Goal: Task Accomplishment & Management: Manage account settings

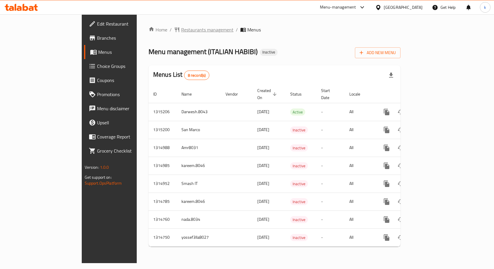
click at [181, 31] on span "Restaurants management" at bounding box center [207, 29] width 52 height 7
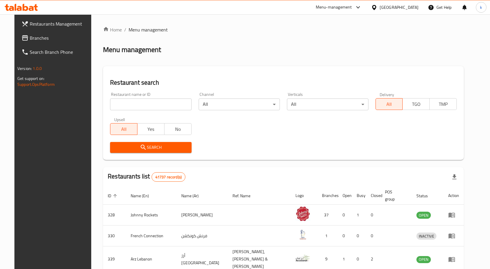
click at [30, 41] on span "Branches" at bounding box center [61, 37] width 62 height 7
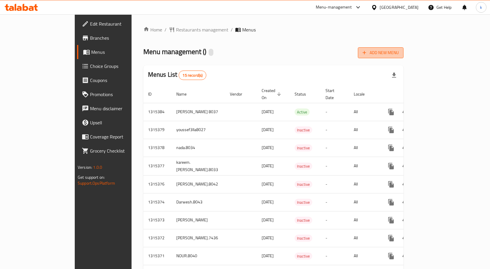
click at [399, 55] on span "Add New Menu" at bounding box center [380, 52] width 36 height 7
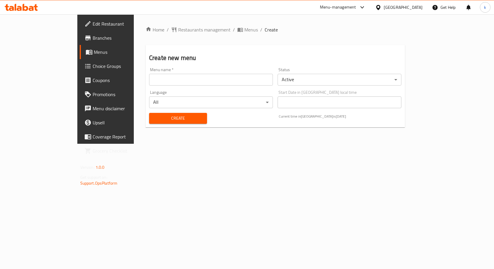
click at [182, 81] on input "text" at bounding box center [211, 80] width 124 height 12
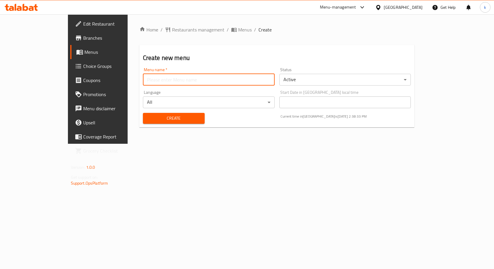
type input "kareem.8046"
click at [148, 119] on span "Create" at bounding box center [174, 118] width 52 height 7
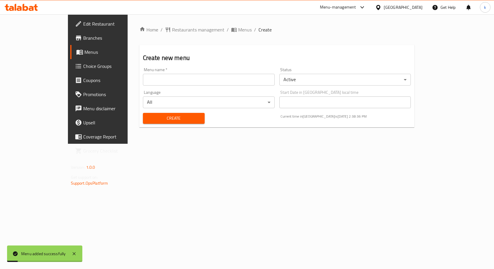
click at [84, 56] on span "Menus" at bounding box center [114, 52] width 61 height 7
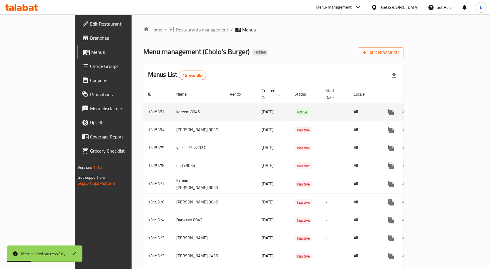
click at [437, 109] on icon "enhanced table" at bounding box center [433, 112] width 7 height 7
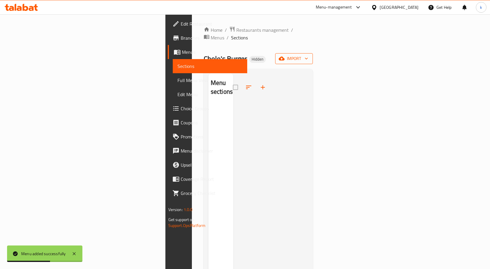
click at [308, 55] on span "import" at bounding box center [294, 58] width 28 height 7
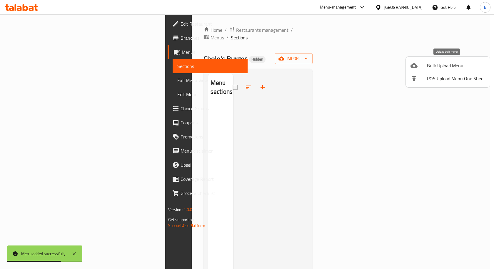
click at [453, 64] on span "Bulk Upload Menu" at bounding box center [456, 65] width 58 height 7
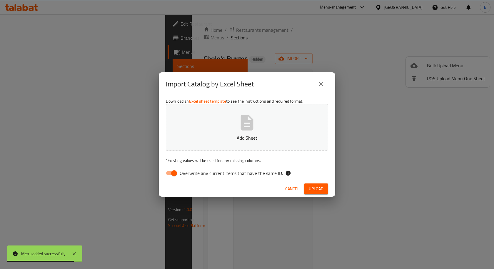
click at [171, 174] on input "Overwrite any current items that have the same ID." at bounding box center [174, 173] width 34 height 11
checkbox input "false"
click at [245, 116] on icon "button" at bounding box center [247, 123] width 13 height 16
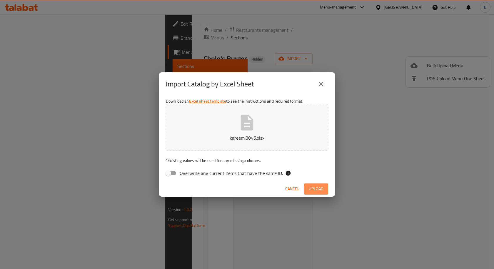
click at [319, 189] on span "Upload" at bounding box center [316, 188] width 15 height 7
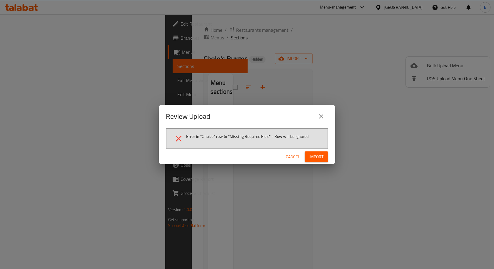
click at [316, 154] on span "Import" at bounding box center [316, 156] width 14 height 7
click at [302, 154] on span "Cancel" at bounding box center [298, 156] width 14 height 7
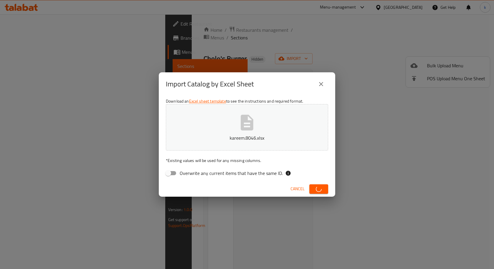
click at [260, 128] on button "kareem.8046.xlsx" at bounding box center [247, 127] width 162 height 46
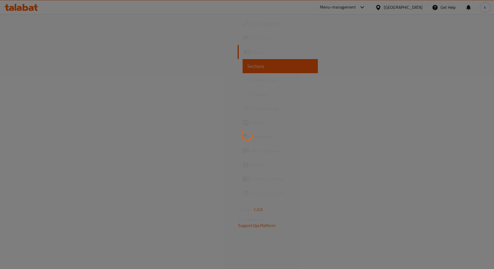
click at [20, 47] on div at bounding box center [247, 134] width 494 height 269
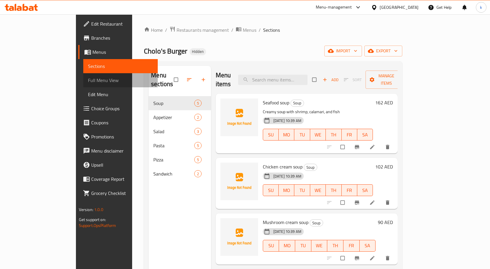
click at [88, 83] on span "Full Menu View" at bounding box center [120, 80] width 65 height 7
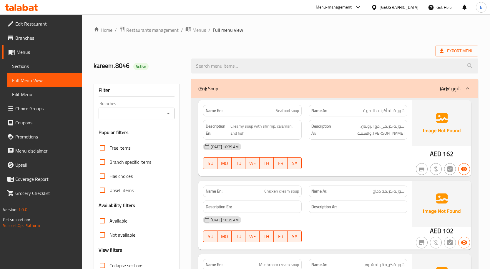
scroll to position [147, 0]
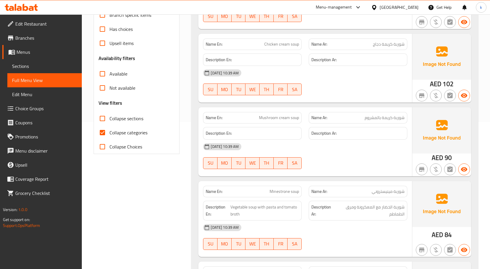
click at [136, 133] on span "Collapse categories" at bounding box center [128, 132] width 38 height 7
click at [109, 133] on input "Collapse categories" at bounding box center [102, 133] width 14 height 14
checkbox input "false"
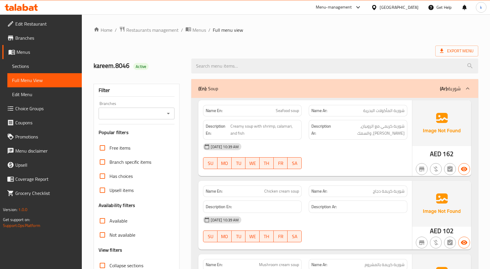
scroll to position [29, 0]
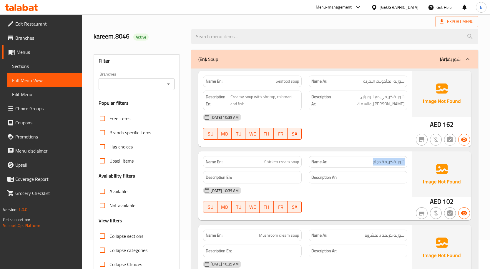
drag, startPoint x: 374, startPoint y: 160, endPoint x: 407, endPoint y: 162, distance: 32.7
click at [407, 162] on div "Name Ar: شوربة كريمة دجاج" at bounding box center [358, 161] width 99 height 11
click at [362, 200] on div "01-10-2025 10:39 AM SU MO TU WE TH FR SA" at bounding box center [304, 200] width 211 height 33
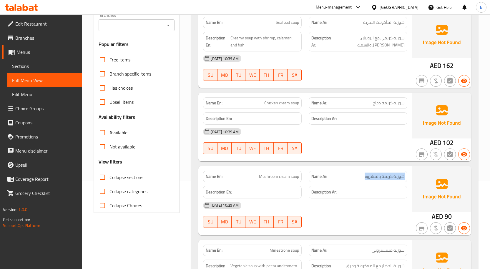
drag, startPoint x: 364, startPoint y: 176, endPoint x: 407, endPoint y: 180, distance: 42.8
click at [407, 180] on div "Name Ar: شوربة كريمة بالمشروم" at bounding box center [358, 176] width 99 height 11
click at [390, 199] on div "01-10-2025 10:39 AM" at bounding box center [304, 206] width 211 height 14
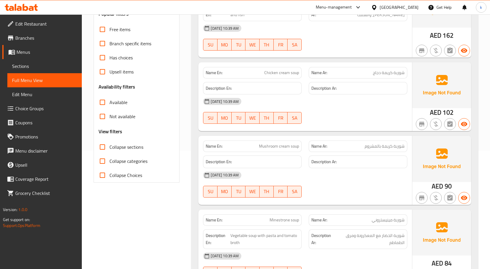
scroll to position [147, 0]
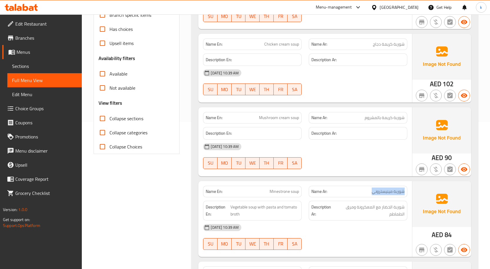
drag, startPoint x: 372, startPoint y: 192, endPoint x: 411, endPoint y: 191, distance: 38.2
click at [411, 191] on div "Name En: Minestrone soup Name Ar: شوربة مينيستروني Description En: Vegetable so…" at bounding box center [305, 219] width 214 height 76
click at [391, 209] on span "شوربة الخضار مع المعكرونة ومرق الطماطم" at bounding box center [370, 211] width 69 height 14
click at [384, 192] on span "شوربة مينيستروني" at bounding box center [388, 192] width 33 height 6
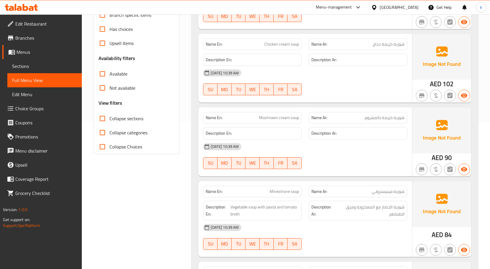
click at [287, 194] on span "Minestrone soup" at bounding box center [283, 192] width 29 height 6
copy span "Minestrone soup"
click at [336, 233] on div "01-10-2025 10:39 AM" at bounding box center [304, 228] width 211 height 14
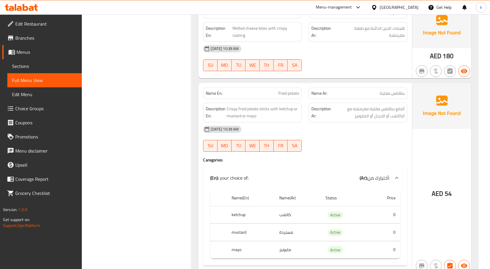
scroll to position [559, 0]
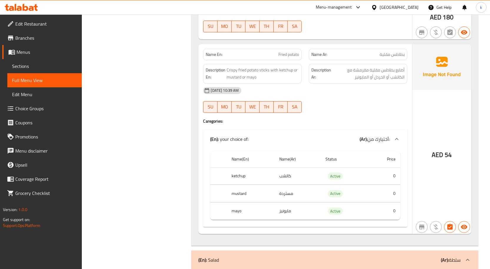
click at [273, 179] on th "ketchup" at bounding box center [251, 175] width 48 height 17
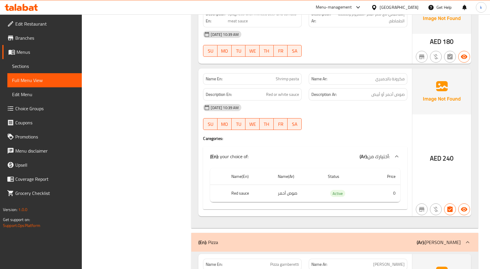
scroll to position [1324, 0]
click at [380, 202] on td "0" at bounding box center [384, 194] width 31 height 17
click at [392, 162] on div at bounding box center [396, 157] width 14 height 14
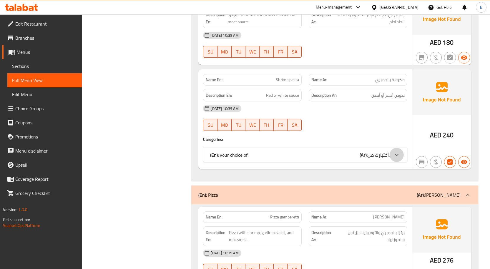
click at [393, 157] on icon at bounding box center [396, 154] width 7 height 7
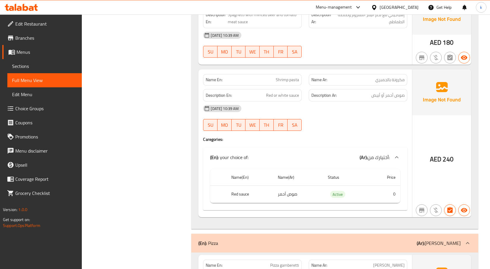
click at [284, 83] on span "Shrimp pasta" at bounding box center [287, 80] width 23 height 6
copy span "Shrimp pasta"
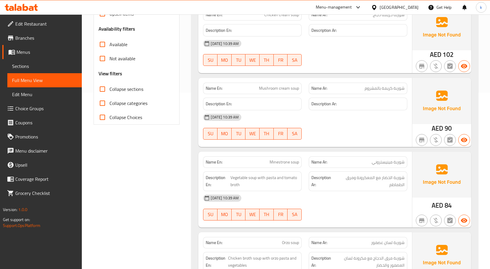
scroll to position [0, 0]
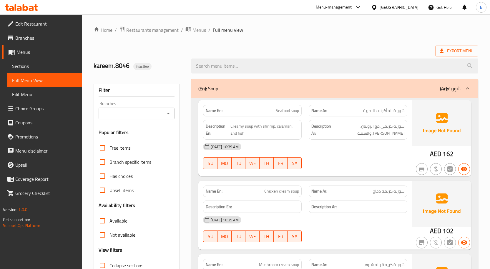
click at [25, 67] on span "Sections" at bounding box center [44, 66] width 65 height 7
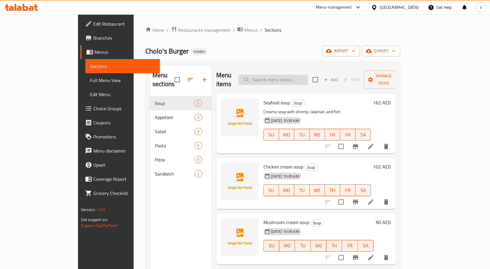
click at [291, 76] on input "search" at bounding box center [272, 80] width 69 height 10
paste input "Shrimp pasta"
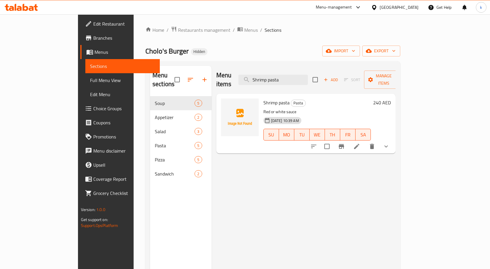
type input "Shrimp pasta"
click at [365, 141] on li at bounding box center [356, 146] width 16 height 11
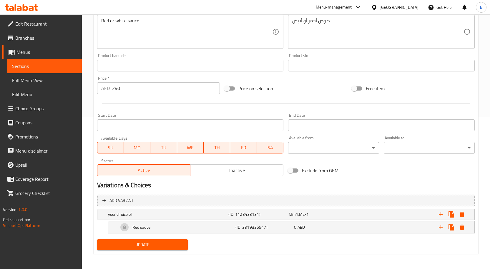
scroll to position [153, 0]
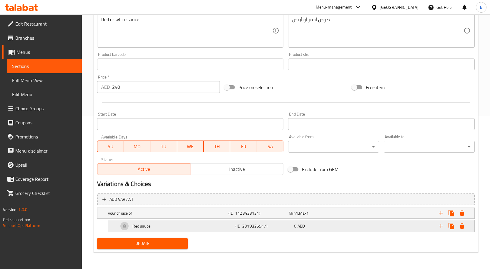
click at [164, 228] on div "Red sauce" at bounding box center [175, 226] width 117 height 14
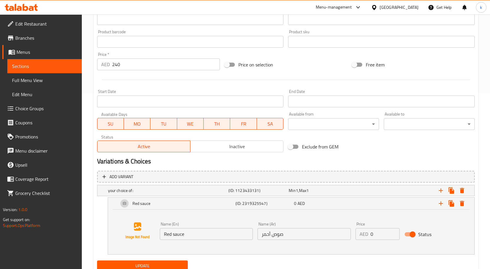
scroll to position [198, 0]
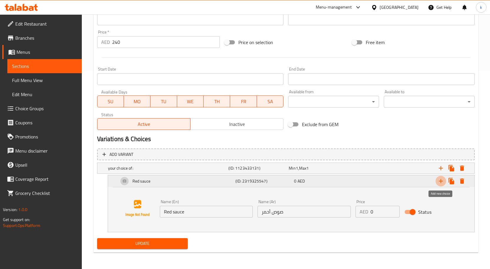
click at [439, 182] on icon "Expand" at bounding box center [440, 181] width 7 height 7
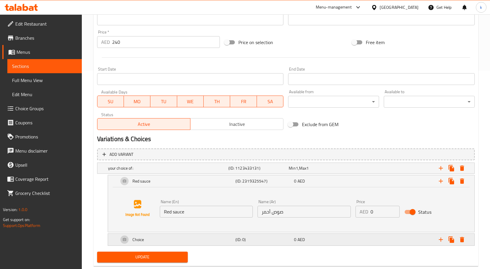
click at [187, 237] on div "Choice" at bounding box center [175, 240] width 117 height 14
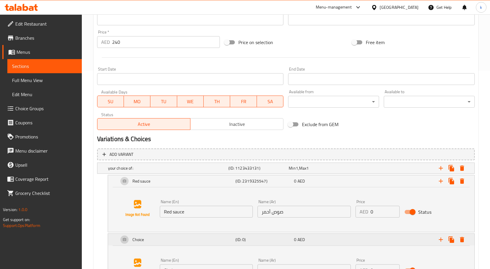
scroll to position [257, 0]
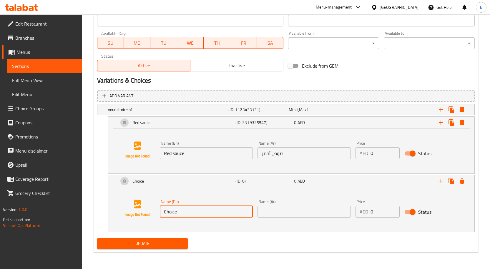
drag, startPoint x: 201, startPoint y: 210, endPoint x: 157, endPoint y: 211, distance: 44.4
click at [157, 211] on div "Name (En) Choice Name (En)" at bounding box center [206, 208] width 98 height 23
click at [292, 210] on input "text" at bounding box center [303, 212] width 93 height 12
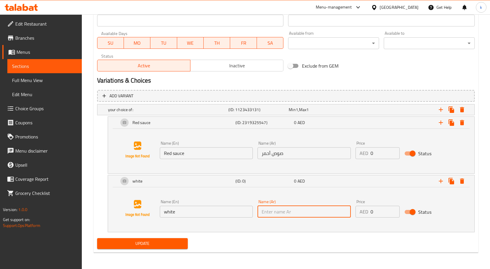
click at [208, 213] on input "white" at bounding box center [206, 212] width 93 height 12
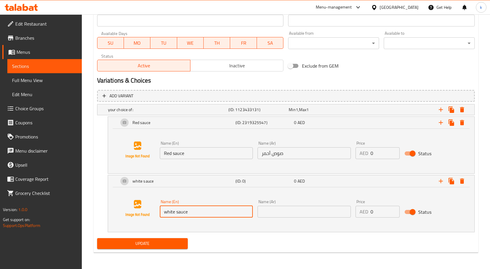
type input "white sauce"
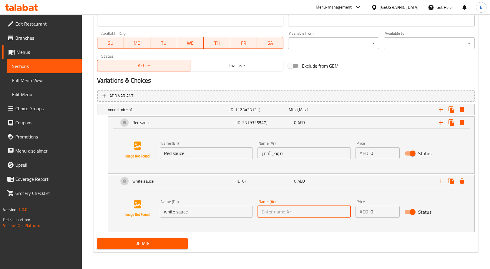
click at [275, 215] on input "text" at bounding box center [303, 212] width 93 height 12
click at [289, 207] on input "text" at bounding box center [303, 212] width 93 height 12
type input "w"
type input "صوص أبيض"
click at [152, 244] on span "Update" at bounding box center [142, 243] width 81 height 7
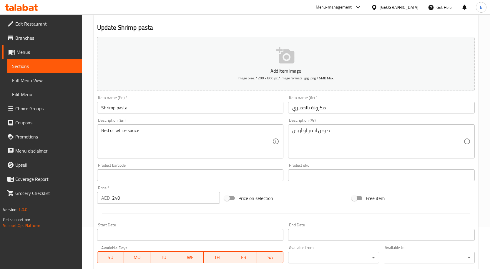
scroll to position [0, 0]
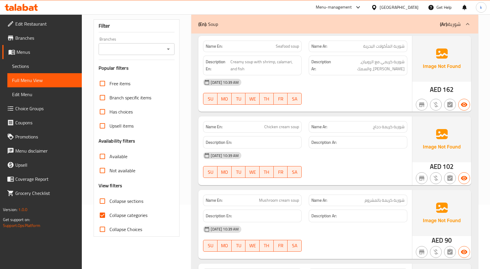
scroll to position [147, 0]
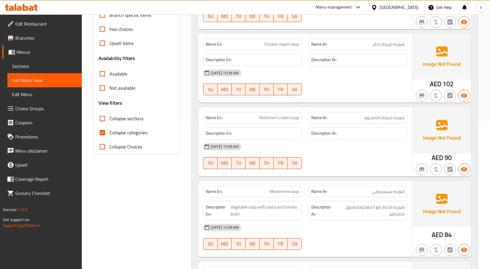
click at [115, 136] on span "Collapse categories" at bounding box center [128, 132] width 38 height 7
click at [109, 136] on input "Collapse categories" at bounding box center [102, 133] width 14 height 14
checkbox input "false"
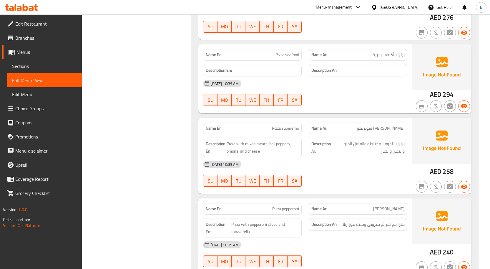
scroll to position [1647, 0]
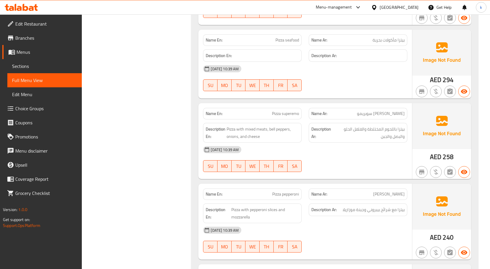
click at [290, 114] on span "Pizza superemo" at bounding box center [285, 114] width 27 height 6
copy span "Pizza superemo"
click at [294, 113] on span "Pizza superemo" at bounding box center [285, 114] width 27 height 6
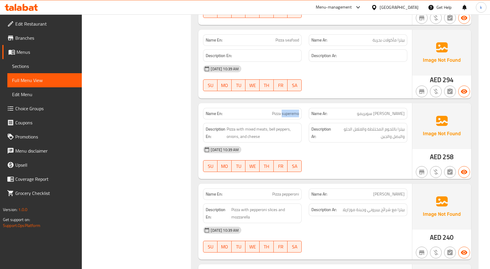
click at [294, 113] on span "Pizza superemo" at bounding box center [285, 114] width 27 height 6
click at [278, 111] on span "Pizza superemo" at bounding box center [285, 114] width 27 height 6
click at [279, 111] on span "Pizza superemo" at bounding box center [285, 114] width 27 height 6
click at [282, 111] on span "Pizza superemo" at bounding box center [285, 114] width 27 height 6
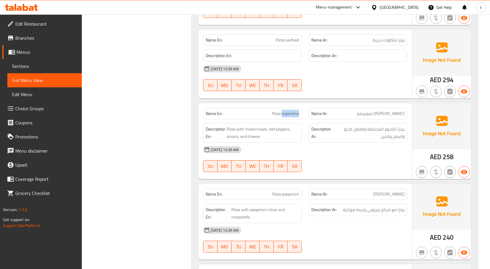
click at [282, 112] on span "Pizza superemo" at bounding box center [285, 114] width 27 height 6
click at [334, 155] on div "[DATE] 10:39 AM" at bounding box center [304, 150] width 211 height 14
click at [250, 130] on span "Pizza with mixed meats, bell peppers, onions, and cheese" at bounding box center [262, 133] width 72 height 14
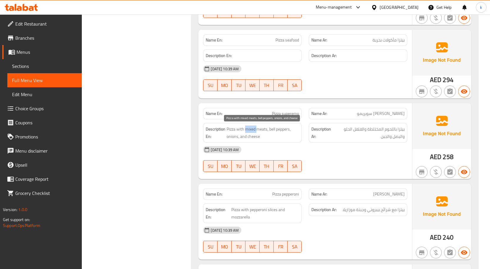
click at [250, 130] on span "Pizza with mixed meats, bell peppers, onions, and cheese" at bounding box center [262, 133] width 72 height 14
copy span "mixed"
click at [318, 151] on div "[DATE] 10:39 AM" at bounding box center [304, 150] width 211 height 14
click at [282, 114] on span "Pizza superemo" at bounding box center [285, 114] width 27 height 6
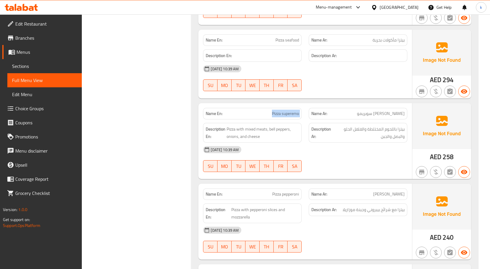
click at [282, 114] on span "Pizza superemo" at bounding box center [285, 114] width 27 height 6
copy span "Pizza superemo"
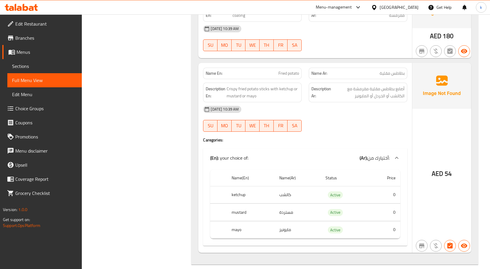
scroll to position [471, 0]
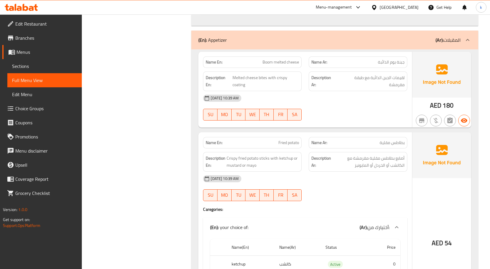
drag, startPoint x: 198, startPoint y: 3, endPoint x: 96, endPoint y: 188, distance: 211.5
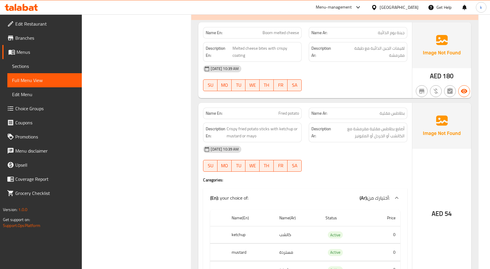
drag, startPoint x: 330, startPoint y: 1, endPoint x: 122, endPoint y: 139, distance: 249.6
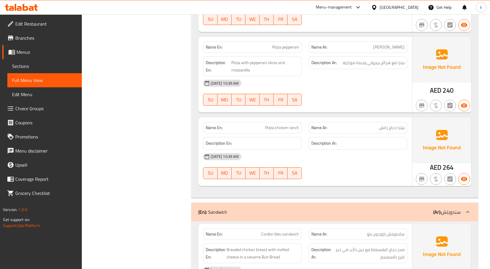
scroll to position [1929, 0]
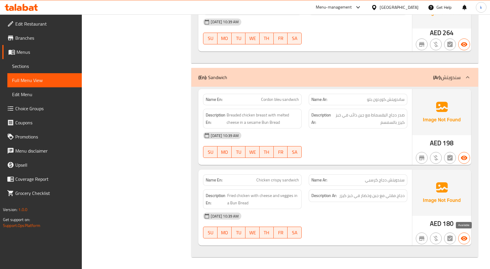
click at [464, 240] on icon "button" at bounding box center [464, 238] width 6 height 4
click at [466, 236] on icon "button" at bounding box center [463, 238] width 7 height 7
click at [362, 215] on div "01-10-2025 10:39 AM" at bounding box center [304, 216] width 211 height 14
click at [353, 195] on span "دجاج مقلي مع جبن وخضار في خبز كيزر" at bounding box center [371, 195] width 65 height 7
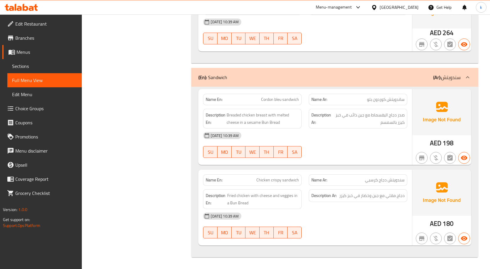
click at [324, 195] on strong "Description Ar:" at bounding box center [323, 195] width 25 height 7
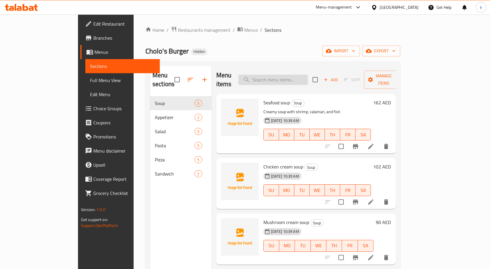
click at [305, 75] on input "search" at bounding box center [272, 80] width 69 height 10
paste input "Pizza superemo"
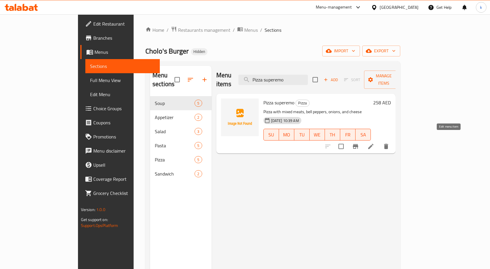
type input "Pizza superemo"
click at [374, 143] on icon at bounding box center [370, 146] width 7 height 7
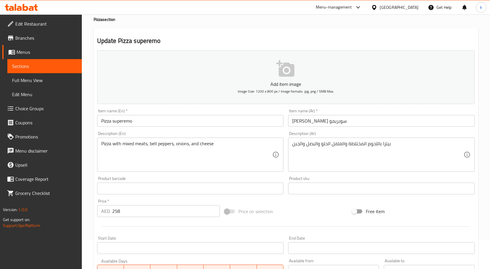
scroll to position [29, 0]
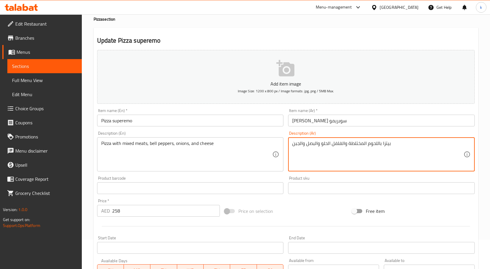
click at [351, 143] on textarea "بيتزا باللحوم المختلطة والفلفل الحلو والبصل والجبن" at bounding box center [377, 155] width 171 height 28
drag, startPoint x: 349, startPoint y: 144, endPoint x: 381, endPoint y: 148, distance: 32.0
click at [381, 148] on textarea "بيتزا باللحوم المختلطة والفلفل الحلو والبصل والجبن" at bounding box center [377, 155] width 171 height 28
click at [333, 144] on textarea "بيتزا مشكل لحوم والفلفل الحلو والبصل والجبن" at bounding box center [377, 155] width 171 height 28
click at [304, 145] on textarea "بيتزا مشكل لحوم والفلفل الحلو والبصل والجبن" at bounding box center [377, 155] width 171 height 28
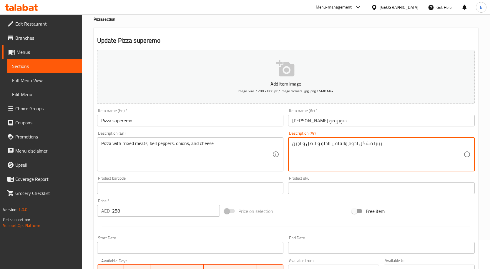
click at [286, 144] on div "Description (Ar) بيتزا مشكل لحوم والفلفل الحلو والبصل والجبن Description (Ar)" at bounding box center [381, 151] width 191 height 45
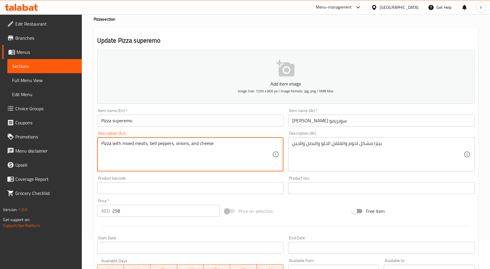
drag, startPoint x: 151, startPoint y: 143, endPoint x: 173, endPoint y: 149, distance: 23.3
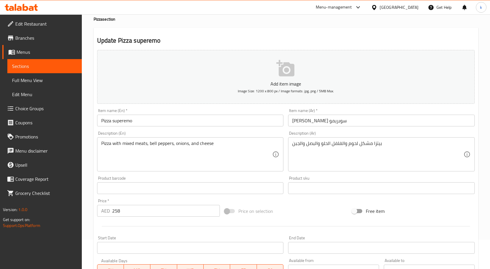
drag, startPoint x: 303, startPoint y: 144, endPoint x: 303, endPoint y: 149, distance: 5.3
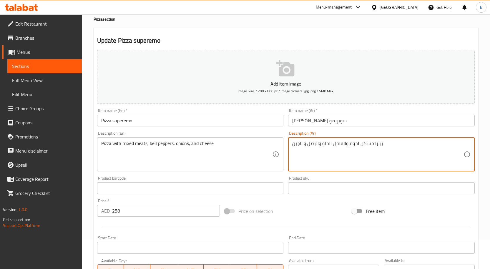
click at [319, 143] on textarea "بيتزا مشكل لحوم والفلفل الحلو والبصل و الجبن" at bounding box center [377, 155] width 171 height 28
click at [347, 143] on textarea "بيتزا مشكل لحوم والفلفل الحلو و البصل و الجبن" at bounding box center [377, 155] width 171 height 28
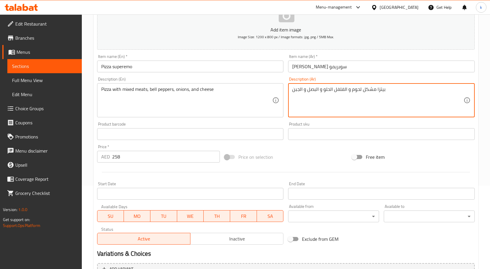
scroll to position [142, 0]
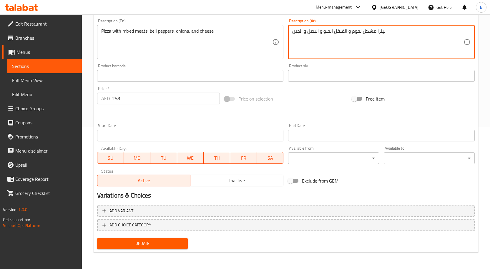
type textarea "بيتزا مشكل لحوم و الفلفل الحلو و البصل و الجبن"
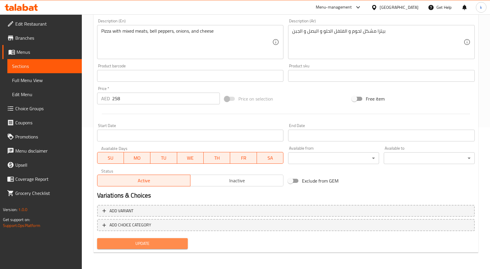
click at [161, 245] on span "Update" at bounding box center [142, 243] width 81 height 7
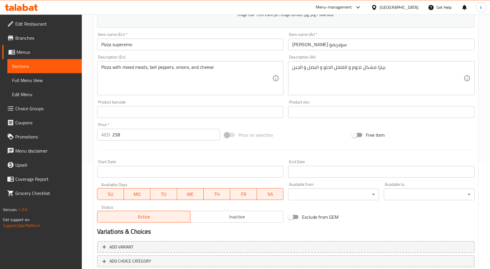
scroll to position [0, 0]
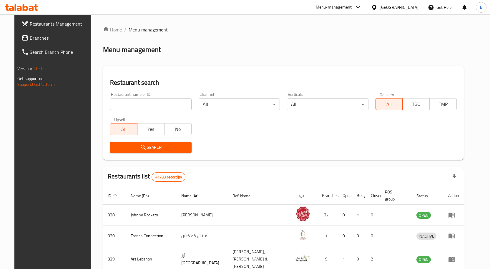
click at [40, 35] on span "Branches" at bounding box center [61, 37] width 62 height 7
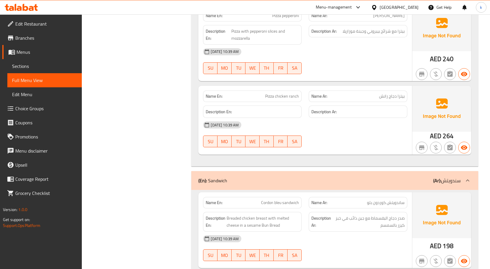
scroll to position [1780, 0]
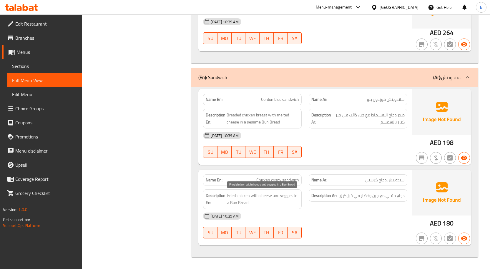
click at [243, 200] on span "Fried chicken with cheese and veggies in a Bun Bread" at bounding box center [263, 199] width 72 height 14
click at [241, 203] on span "Fried chicken with cheese and veggies in a Bun Bread" at bounding box center [263, 199] width 72 height 14
click at [29, 67] on span "Sections" at bounding box center [44, 66] width 65 height 7
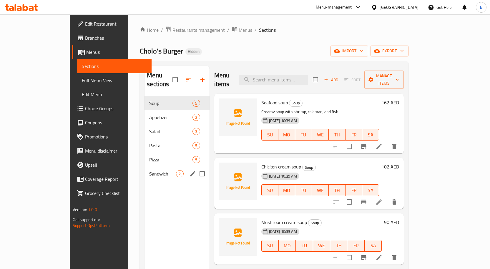
click at [149, 170] on span "Sandwich" at bounding box center [162, 173] width 27 height 7
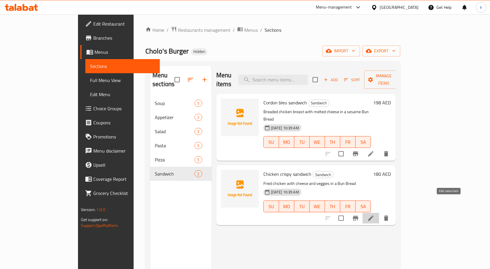
click at [374, 215] on icon at bounding box center [370, 218] width 7 height 7
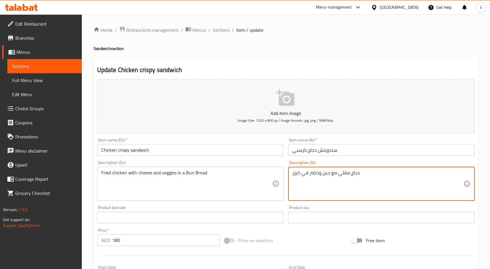
type textarea "دجاج مقلي مع جبن وخضار في كيزر"
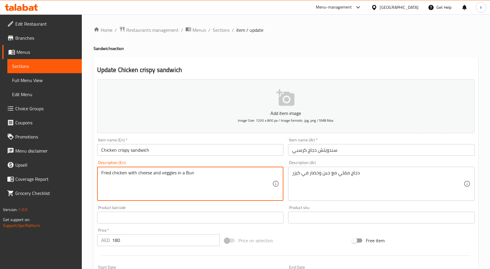
type textarea "Fried chicken with cheese and veggies in a Bun"
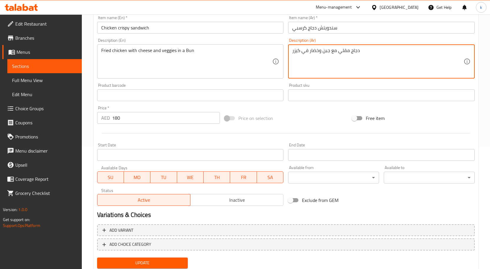
scroll to position [142, 0]
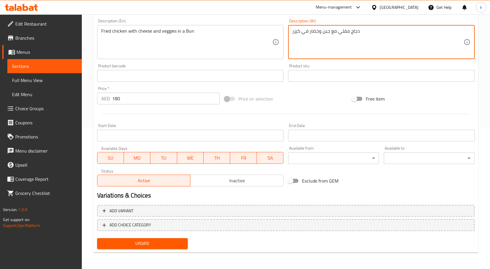
click at [134, 242] on span "Update" at bounding box center [142, 243] width 81 height 7
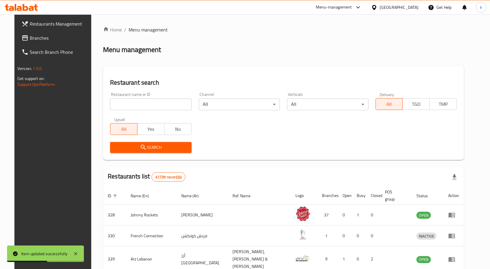
click at [44, 36] on span "Branches" at bounding box center [61, 37] width 62 height 7
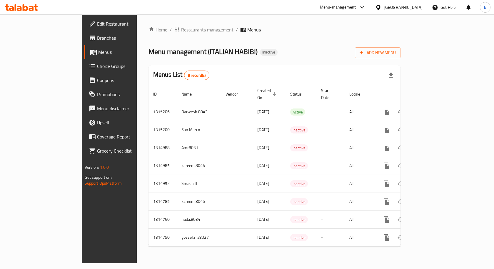
click at [84, 41] on link "Branches" at bounding box center [124, 38] width 80 height 14
click at [98, 55] on span "Menus" at bounding box center [128, 52] width 61 height 7
click at [97, 66] on span "Choice Groups" at bounding box center [128, 66] width 63 height 7
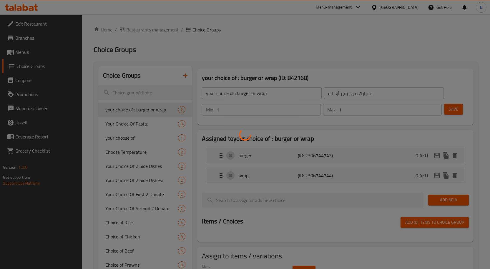
click at [26, 56] on div at bounding box center [245, 134] width 490 height 269
click at [24, 54] on div at bounding box center [245, 134] width 490 height 269
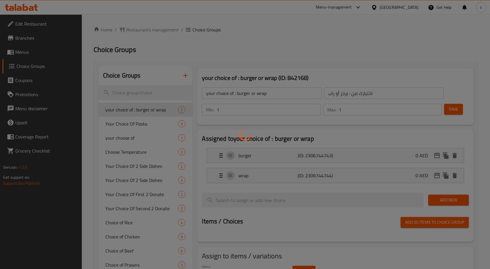
click at [24, 54] on div at bounding box center [245, 134] width 490 height 269
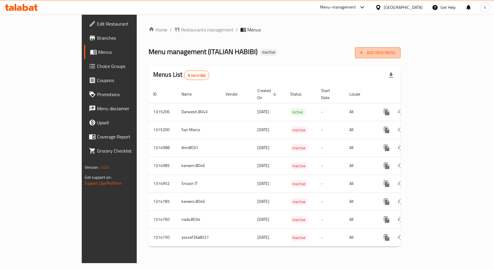
click at [396, 55] on span "Add New Menu" at bounding box center [378, 52] width 36 height 7
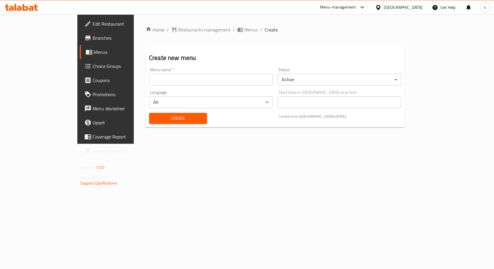
click at [205, 80] on input "text" at bounding box center [211, 80] width 124 height 12
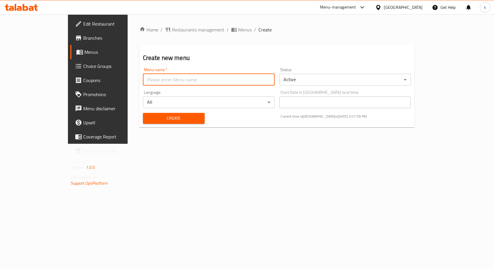
type input "kareem.8046"
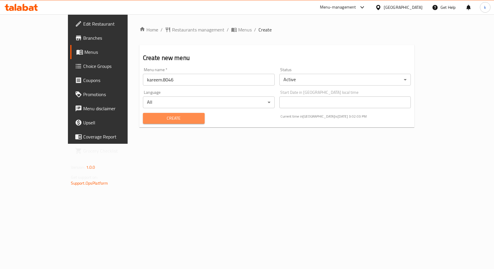
click at [148, 116] on span "Create" at bounding box center [174, 118] width 52 height 7
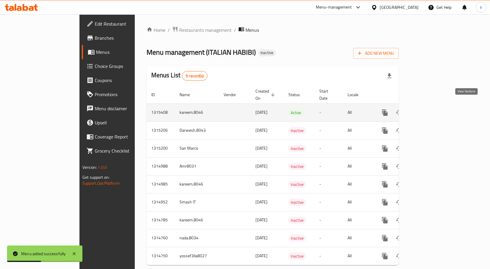
click at [431, 109] on icon "enhanced table" at bounding box center [427, 112] width 7 height 7
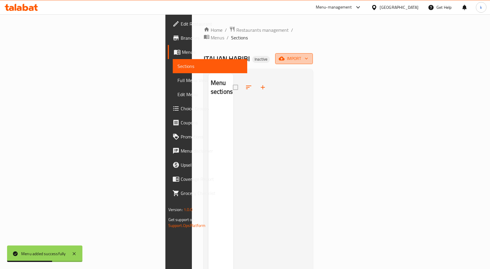
click at [308, 55] on span "import" at bounding box center [294, 58] width 28 height 7
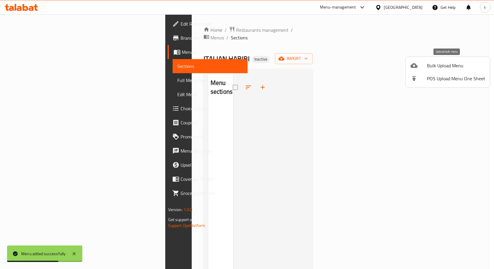
click at [457, 64] on span "Bulk Upload Menu" at bounding box center [456, 65] width 58 height 7
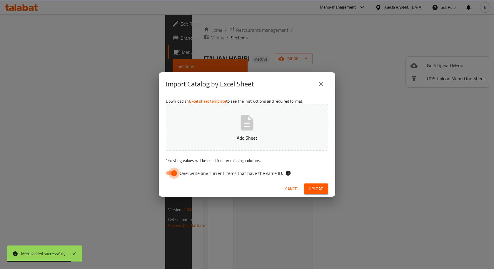
click at [172, 175] on input "Overwrite any current items that have the same ID." at bounding box center [174, 173] width 34 height 11
checkbox input "false"
click at [262, 124] on button "Add Sheet" at bounding box center [247, 127] width 162 height 46
click at [323, 187] on span "Upload" at bounding box center [316, 188] width 15 height 7
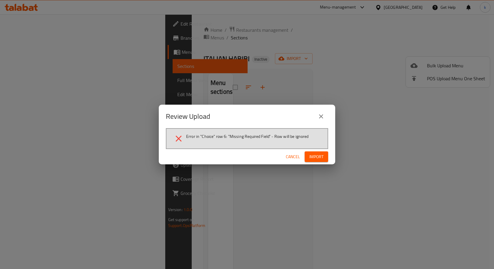
click at [314, 153] on span "Import" at bounding box center [316, 156] width 14 height 7
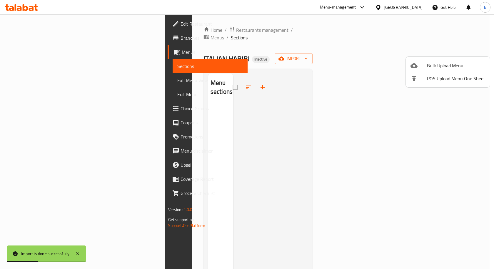
click at [286, 127] on div at bounding box center [247, 134] width 494 height 269
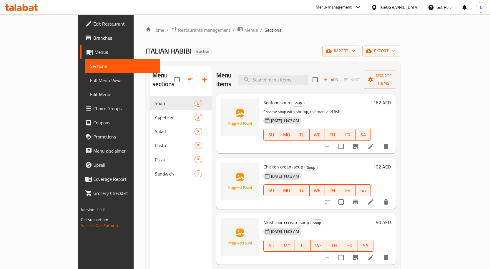
click at [90, 79] on span "Full Menu View" at bounding box center [122, 80] width 65 height 7
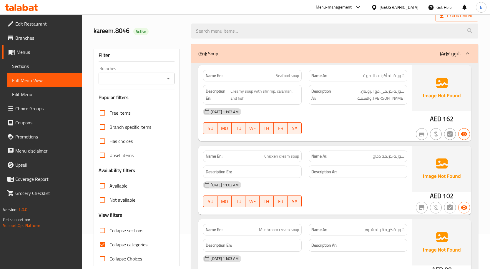
scroll to position [176, 0]
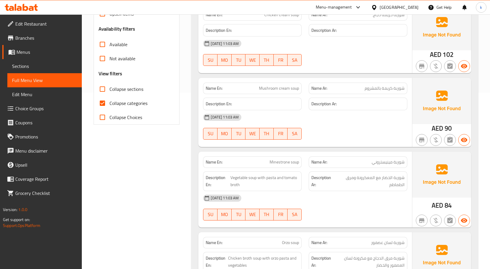
click at [116, 103] on span "Collapse categories" at bounding box center [128, 103] width 38 height 7
click at [109, 103] on input "Collapse categories" at bounding box center [102, 103] width 14 height 14
checkbox input "false"
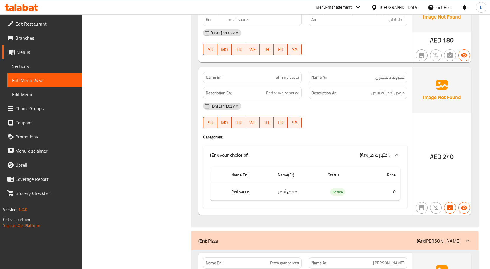
scroll to position [1324, 0]
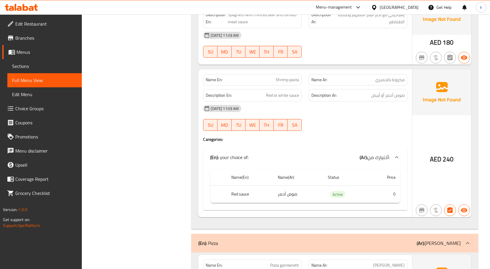
click at [284, 81] on span "Shrimp pasta" at bounding box center [287, 80] width 23 height 6
copy span "Shrimp pasta"
click at [281, 80] on span "Shrimp pasta" at bounding box center [287, 80] width 23 height 6
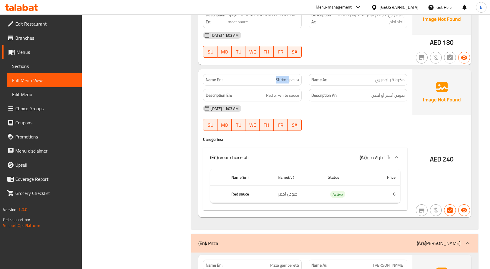
click at [281, 80] on span "Shrimp pasta" at bounding box center [287, 80] width 23 height 6
drag, startPoint x: 259, startPoint y: 158, endPoint x: 228, endPoint y: 158, distance: 30.9
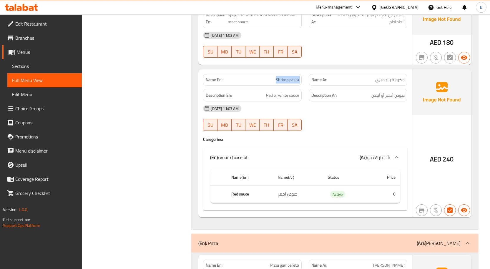
click at [228, 158] on div "(En): your choice of: (Ar): أختيارك من:" at bounding box center [299, 157] width 179 height 7
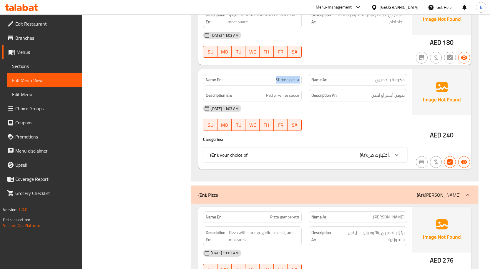
drag, startPoint x: 254, startPoint y: 156, endPoint x: 227, endPoint y: 155, distance: 26.8
click at [227, 155] on div "(En): your choice of: (Ar): أختيارك من:" at bounding box center [299, 154] width 179 height 7
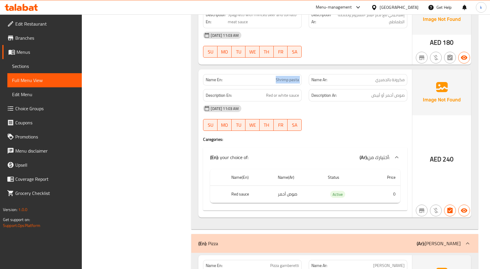
click at [227, 155] on p "(En): your choice of:" at bounding box center [229, 157] width 38 height 7
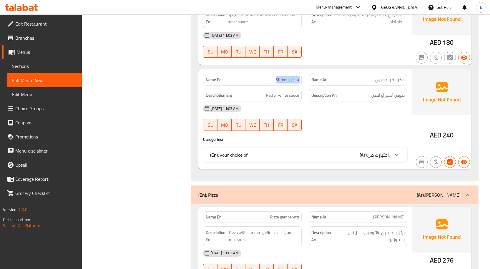
click at [227, 155] on p "(En): your choice of:" at bounding box center [229, 154] width 38 height 7
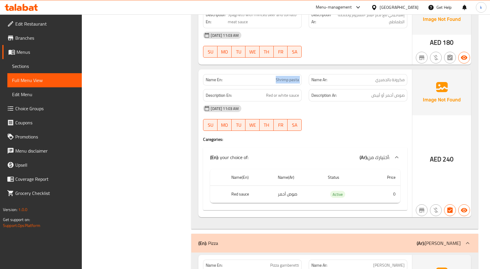
drag, startPoint x: 220, startPoint y: 159, endPoint x: 255, endPoint y: 162, distance: 35.4
click at [255, 162] on div "(En): your choice of: (Ar): أختيارك من:" at bounding box center [305, 157] width 204 height 19
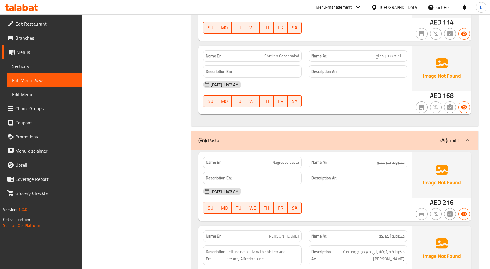
scroll to position [853, 0]
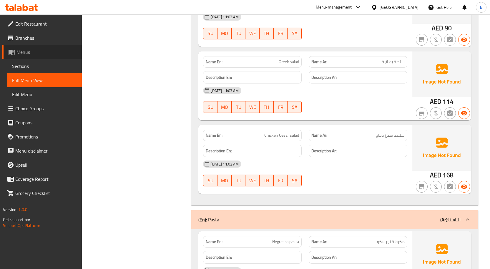
click at [25, 55] on span "Menus" at bounding box center [46, 52] width 61 height 7
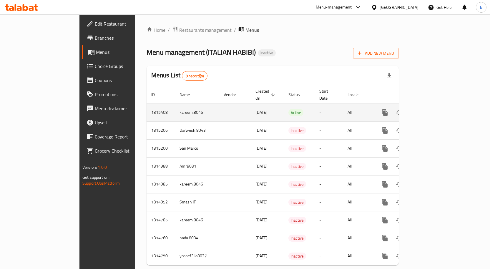
click at [415, 110] on icon "enhanced table" at bounding box center [413, 112] width 4 height 5
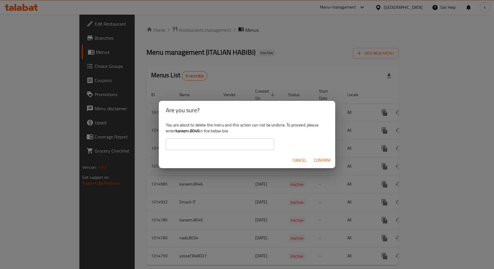
click at [324, 161] on span "Confirm" at bounding box center [322, 160] width 17 height 7
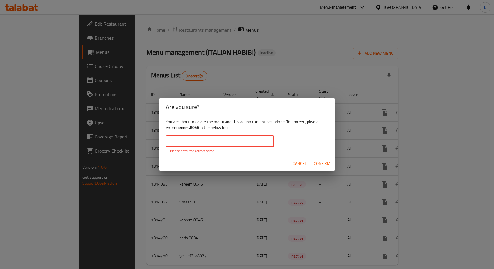
click at [230, 138] on input "text" at bounding box center [220, 141] width 108 height 12
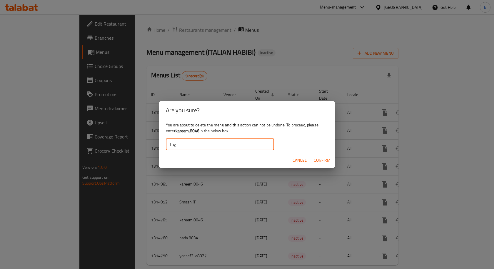
type input "fbg"
click at [329, 160] on span "Confirm" at bounding box center [322, 160] width 17 height 7
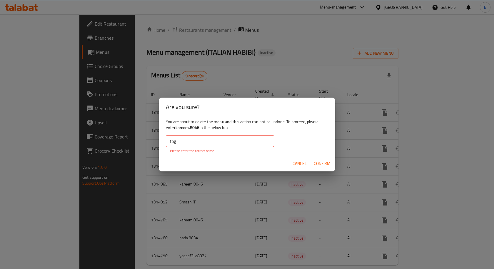
click at [211, 139] on input "fbg" at bounding box center [220, 141] width 108 height 12
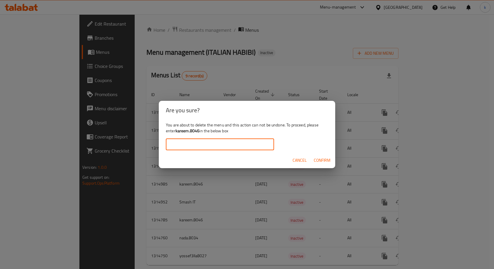
click at [211, 139] on input "text" at bounding box center [220, 145] width 108 height 12
type input "Pizza Lord"
click at [304, 161] on span "Cancel" at bounding box center [300, 160] width 14 height 7
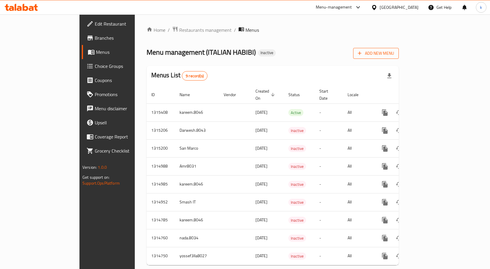
click at [394, 55] on span "Add New Menu" at bounding box center [376, 53] width 36 height 7
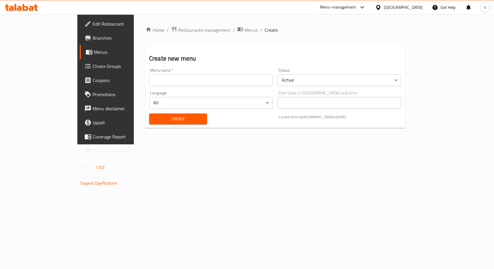
click at [215, 82] on input "text" at bounding box center [211, 80] width 124 height 12
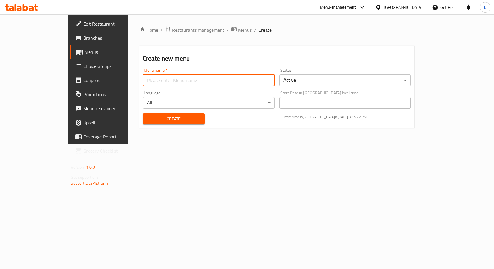
type input "kareem.8046"
click at [152, 119] on span "Create" at bounding box center [174, 118] width 52 height 7
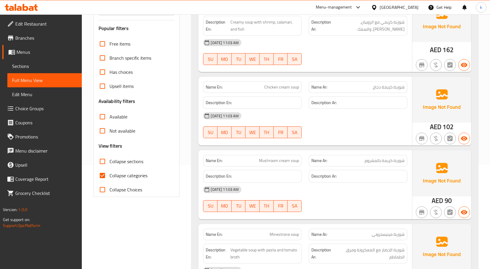
scroll to position [147, 0]
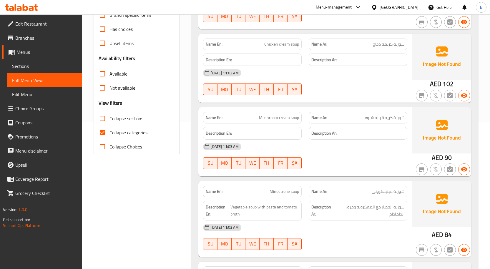
click at [136, 135] on span "Collapse categories" at bounding box center [128, 132] width 38 height 7
click at [109, 135] on input "Collapse categories" at bounding box center [102, 133] width 14 height 14
checkbox input "false"
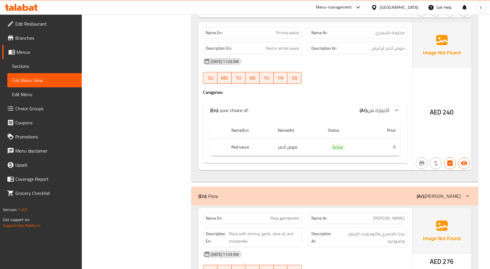
scroll to position [1412, 0]
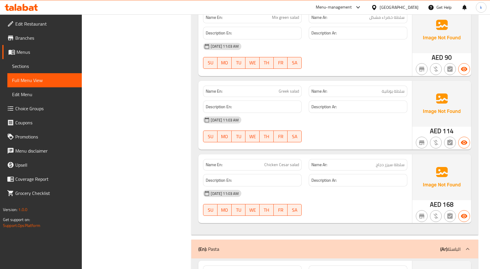
click at [31, 62] on link "Sections" at bounding box center [44, 66] width 74 height 14
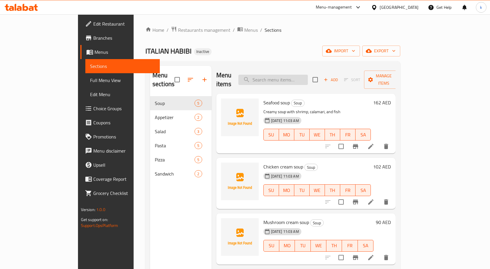
click at [273, 76] on input "search" at bounding box center [272, 80] width 69 height 10
paste input "Shrimp pasta"
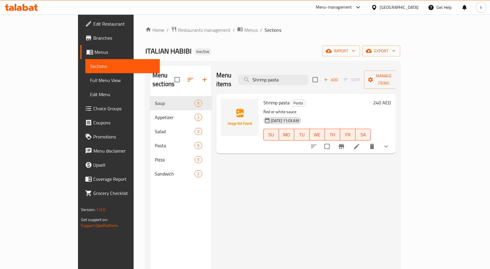
type input "Shrimp pasta"
click at [360, 143] on icon at bounding box center [356, 146] width 7 height 7
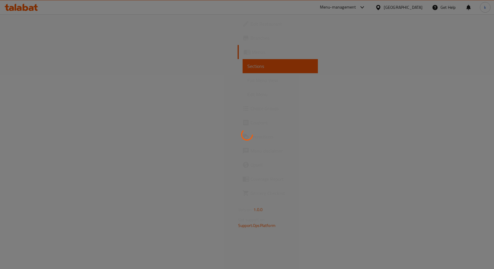
click at [264, 134] on div at bounding box center [247, 134] width 494 height 269
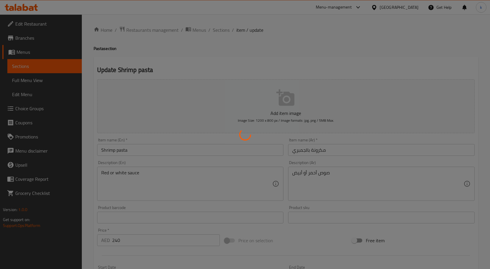
type input "أختيارك من:"
type input "1"
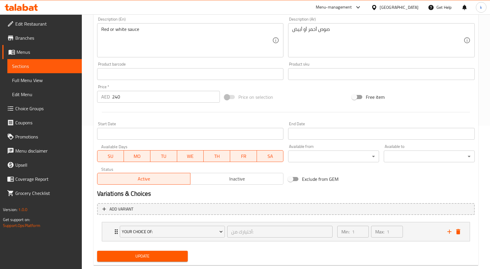
scroll to position [156, 0]
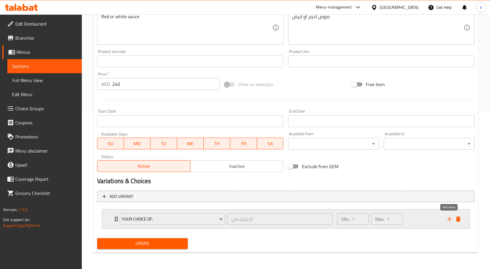
click at [449, 218] on icon "add" at bounding box center [449, 219] width 4 height 4
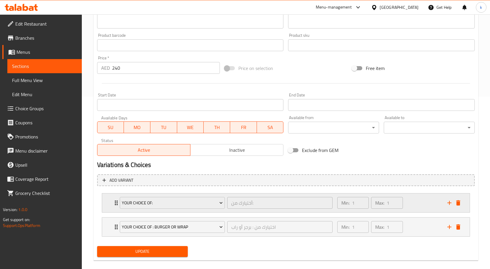
scroll to position [180, 0]
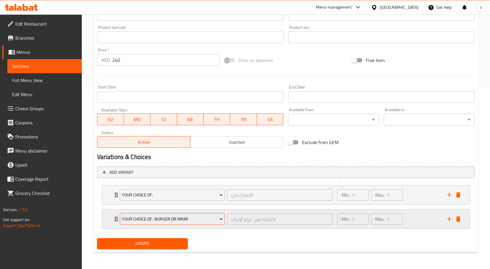
click at [189, 224] on button "your choice of : burger or wrap" at bounding box center [172, 219] width 105 height 12
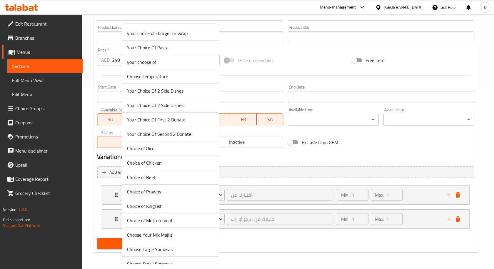
click at [284, 227] on div at bounding box center [247, 134] width 494 height 269
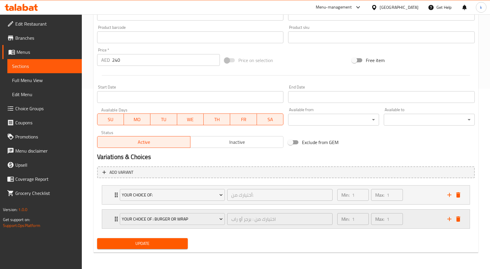
click at [458, 222] on icon "delete" at bounding box center [458, 218] width 4 height 5
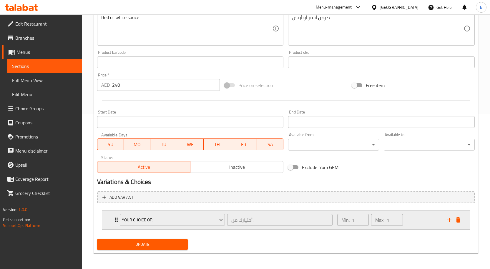
scroll to position [156, 0]
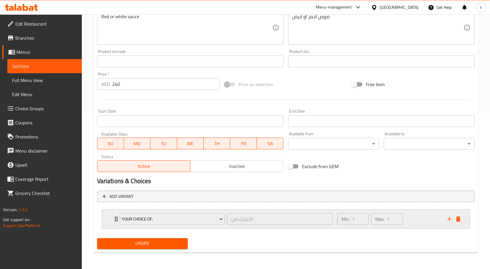
click at [417, 219] on div "Min: 1 ​ Max: 1 ​" at bounding box center [389, 219] width 110 height 19
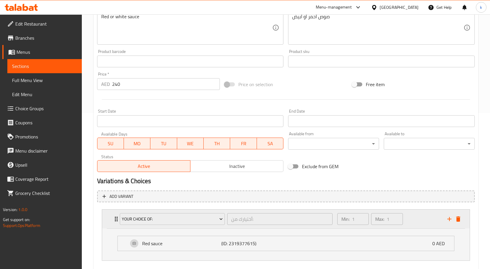
click at [416, 219] on div "Min: 1 ​ Max: 1 ​" at bounding box center [389, 219] width 110 height 19
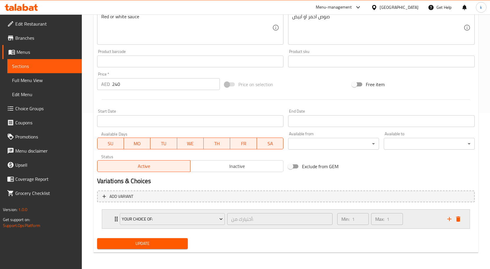
click at [411, 217] on div "Min: 1 ​ Max: 1 ​" at bounding box center [389, 219] width 110 height 19
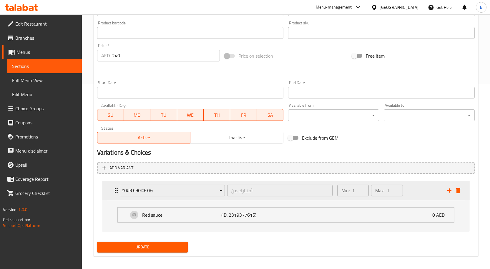
scroll to position [188, 0]
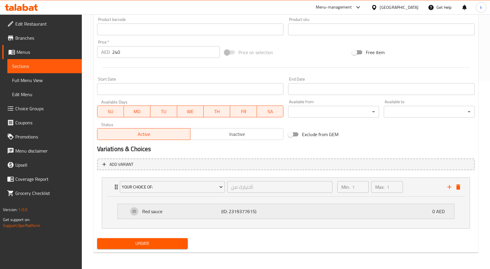
click at [248, 205] on div "Red sauce (ID: 2319377615) 0 AED" at bounding box center [287, 211] width 319 height 15
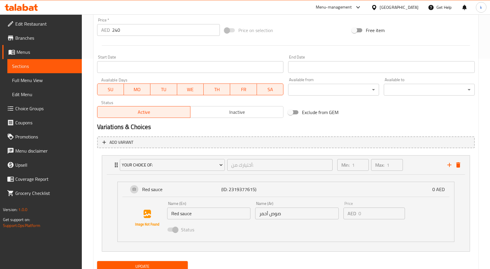
scroll to position [233, 0]
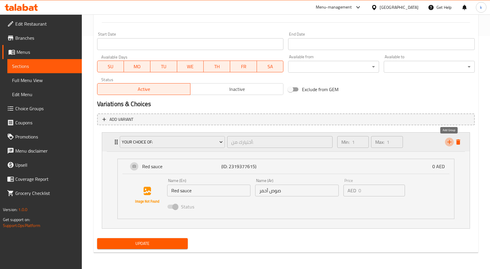
click at [449, 142] on icon "add" at bounding box center [449, 142] width 4 height 4
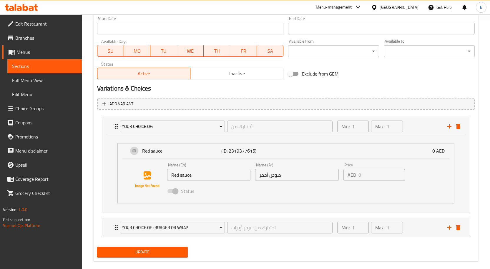
scroll to position [257, 0]
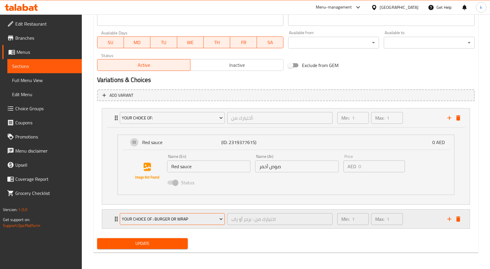
click at [212, 218] on span "your choice of : burger or wrap" at bounding box center [172, 219] width 101 height 7
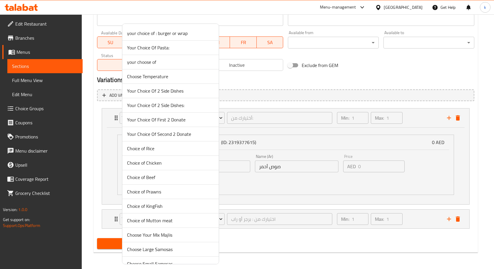
click at [248, 218] on div at bounding box center [247, 134] width 494 height 269
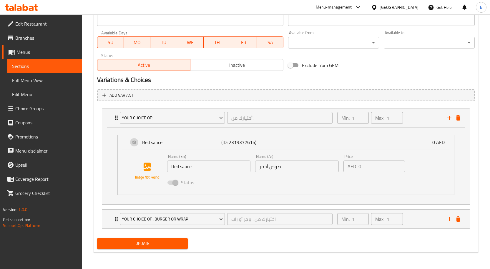
click at [433, 180] on div "Name (En) Red sauce Name (En) Name (Ar) صوص أحمر Name (Ar) Price AED 0 Price St…" at bounding box center [285, 171] width 317 height 40
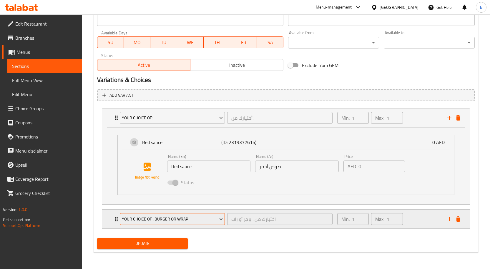
click at [198, 224] on button "your choice of : burger or wrap" at bounding box center [172, 219] width 105 height 12
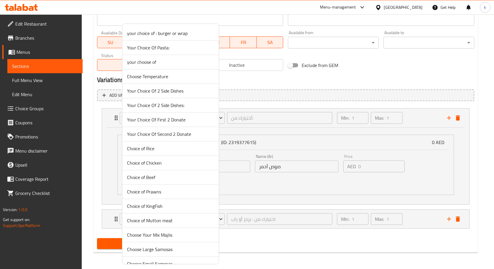
click at [160, 63] on span "your choose of" at bounding box center [170, 62] width 87 height 7
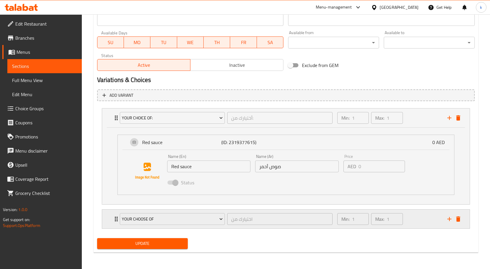
click at [377, 225] on div "Max: 1 ​" at bounding box center [386, 219] width 31 height 12
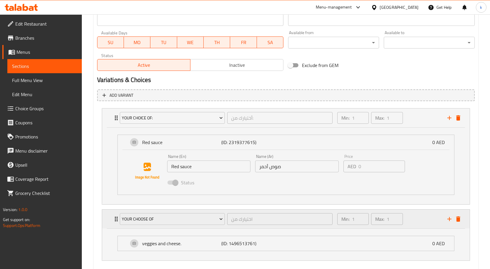
click at [348, 224] on div "Min: 1 ​" at bounding box center [352, 219] width 31 height 12
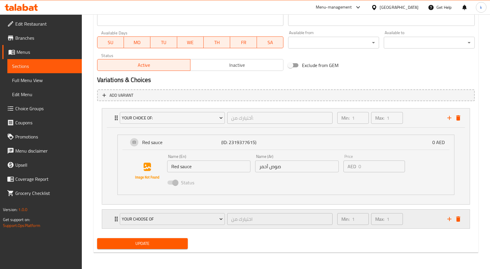
click at [348, 224] on div "Min: 1 ​" at bounding box center [352, 219] width 31 height 12
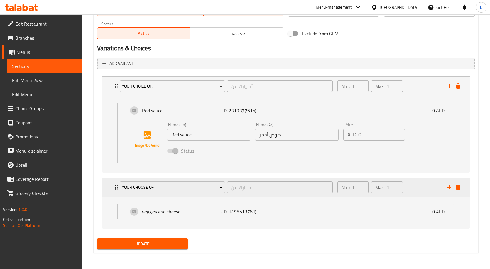
scroll to position [289, 0]
click at [260, 212] on p "(ID: 1496513761)" at bounding box center [247, 211] width 53 height 7
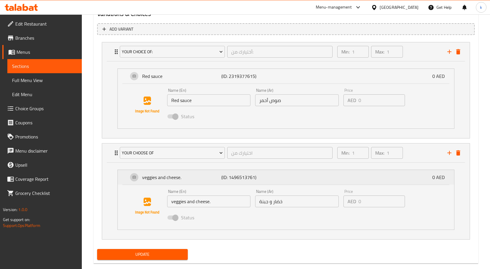
scroll to position [334, 0]
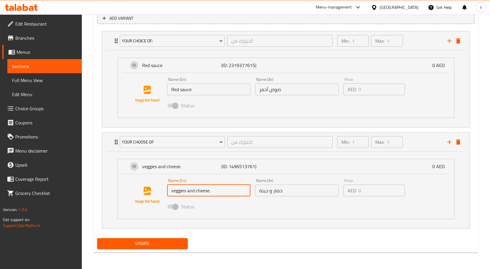
click at [214, 193] on input "veggies and cheese." at bounding box center [209, 191] width 84 height 12
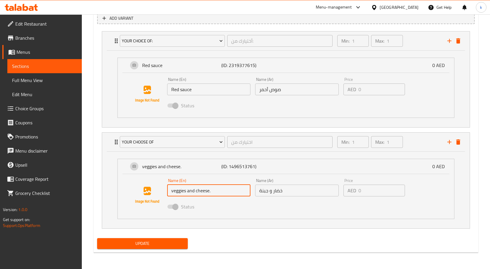
click at [214, 193] on input "veggies and cheese." at bounding box center [209, 191] width 84 height 12
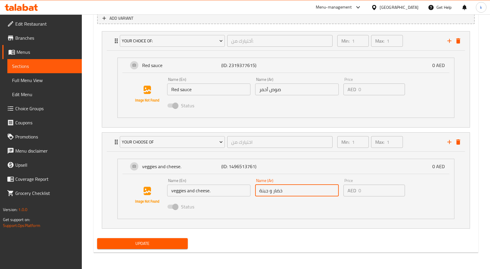
click at [266, 194] on input "خضار و جبنة" at bounding box center [297, 191] width 84 height 12
drag, startPoint x: 266, startPoint y: 194, endPoint x: 230, endPoint y: 185, distance: 36.3
click at [231, 183] on div "Name (En) veggies and cheese. Name (En)" at bounding box center [209, 188] width 84 height 18
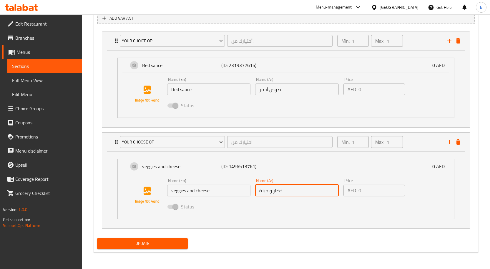
click at [229, 187] on input "veggies and cheese." at bounding box center [209, 191] width 84 height 12
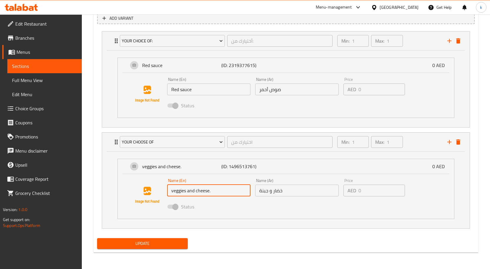
click at [229, 187] on input "veggies and cheese." at bounding box center [209, 191] width 84 height 12
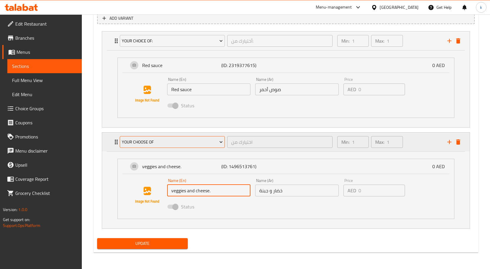
click at [181, 144] on span "your choose of" at bounding box center [172, 142] width 101 height 7
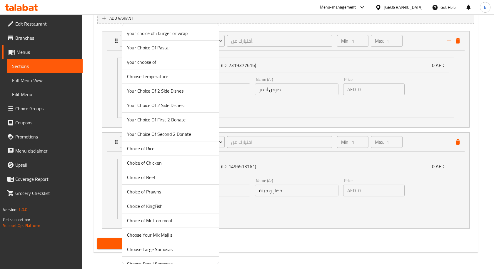
click at [309, 168] on div at bounding box center [247, 134] width 494 height 269
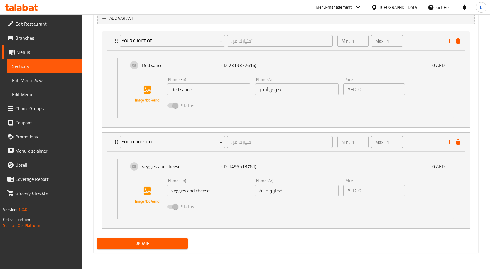
click at [394, 166] on div "your choice of: أختيارك من: ​ Min: 1 ​ Max: 1 ​ Red sauce (ID: 2319377615) 0 AE…" at bounding box center [285, 130] width 377 height 202
drag, startPoint x: 385, startPoint y: 187, endPoint x: 333, endPoint y: 204, distance: 54.9
click at [370, 196] on div "your choice of: أختيارك من: ​ Min: 1 ​ Max: 1 ​ Red sauce (ID: 2319377615) 0 AE…" at bounding box center [285, 130] width 377 height 202
click at [333, 204] on div "your choice of: أختيارك من: ​ Min: 1 ​ Max: 1 ​ Red sauce (ID: 2319377615) 0 AE…" at bounding box center [285, 130] width 377 height 202
click at [296, 201] on div "Status" at bounding box center [297, 207] width 265 height 16
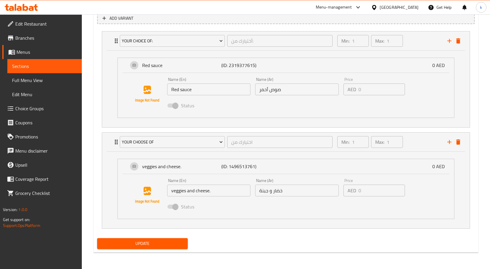
click at [292, 200] on div "Status" at bounding box center [297, 207] width 265 height 16
click at [286, 194] on input "خضار و جبنة" at bounding box center [297, 191] width 84 height 12
click at [214, 186] on input "veggies and cheese." at bounding box center [209, 191] width 84 height 12
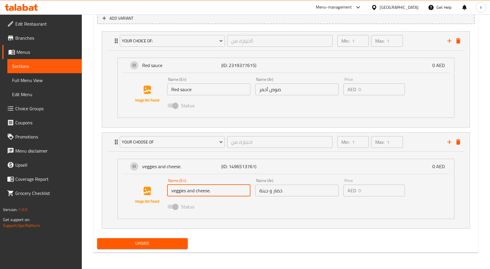
click at [214, 186] on input "veggies and cheese." at bounding box center [209, 191] width 84 height 12
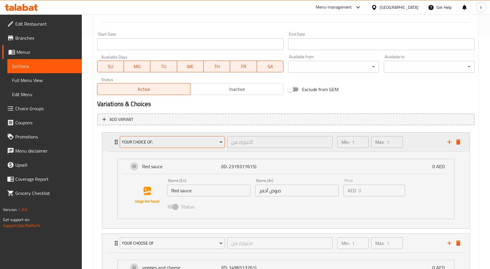
scroll to position [187, 0]
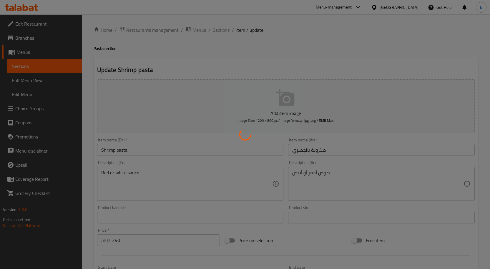
type input "أختيارك من:"
type input "1"
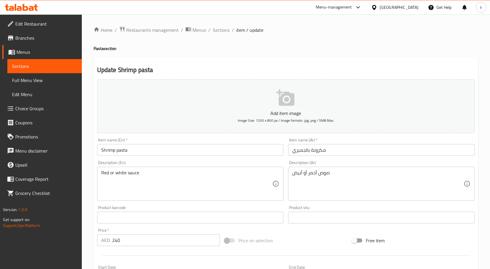
scroll to position [156, 0]
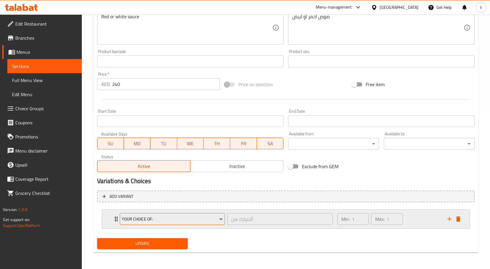
click at [135, 215] on button "your choice of:" at bounding box center [172, 219] width 105 height 12
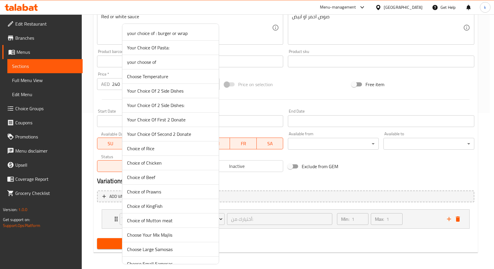
click at [322, 189] on div at bounding box center [247, 134] width 494 height 269
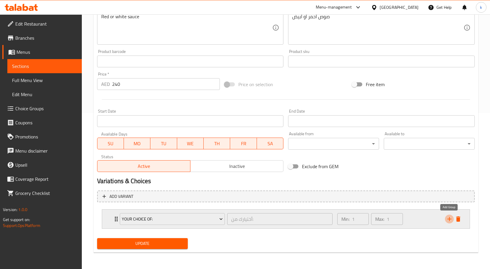
click at [448, 221] on icon "add" at bounding box center [449, 219] width 7 height 7
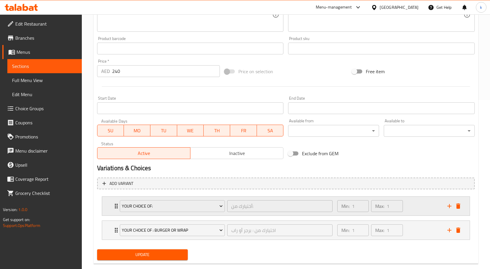
scroll to position [180, 0]
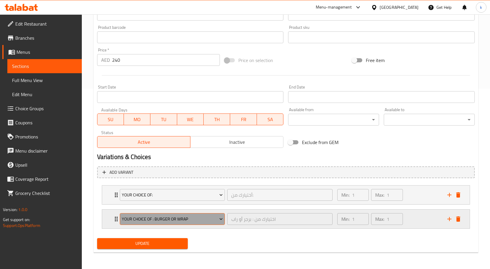
click at [161, 219] on span "your choice of : burger or wrap" at bounding box center [172, 219] width 101 height 7
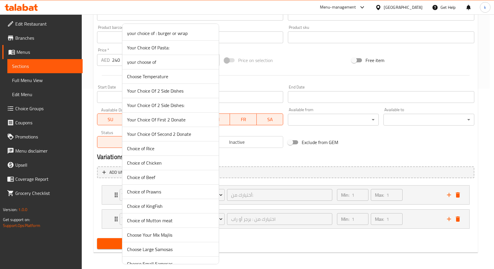
click at [149, 60] on span "your choose of" at bounding box center [170, 62] width 87 height 7
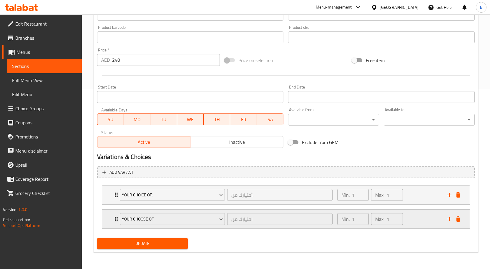
click at [431, 220] on div "Min: 1 ​ Max: 1 ​" at bounding box center [389, 219] width 110 height 19
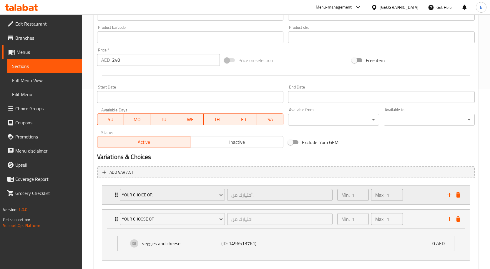
click at [417, 196] on div "Min: 1 ​ Max: 1 ​" at bounding box center [389, 195] width 110 height 19
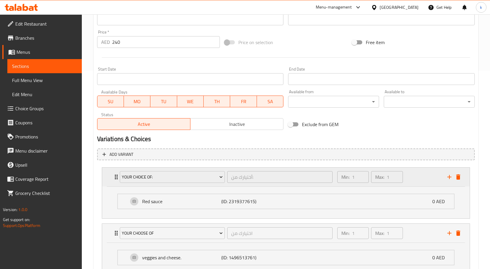
scroll to position [244, 0]
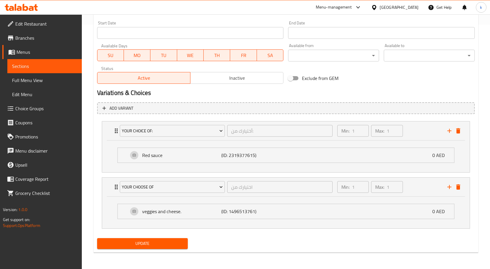
click at [414, 168] on ul "Red sauce (ID: 2319377615) 0 AED Name (En) Red sauce Name (En) Name (Ar) صوص أح…" at bounding box center [286, 155] width 346 height 25
click at [409, 214] on div "veggies and cheese. (ID: 1496513761) 0 AED" at bounding box center [287, 211] width 319 height 15
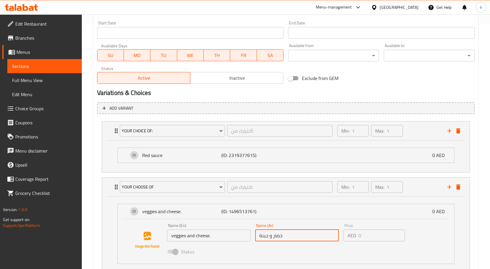
click at [276, 231] on input "خضار و جبنة" at bounding box center [297, 236] width 84 height 12
click at [208, 238] on input "veggies and cheese." at bounding box center [209, 236] width 84 height 12
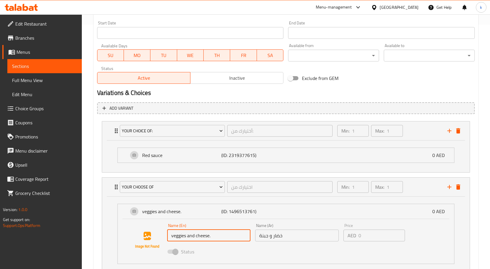
click at [208, 238] on input "veggies and cheese." at bounding box center [209, 236] width 84 height 12
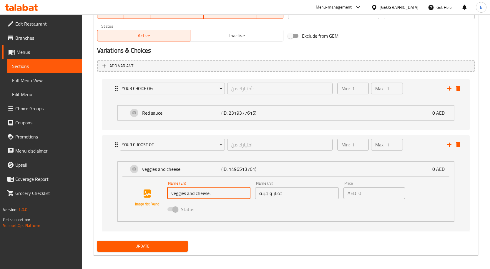
scroll to position [289, 0]
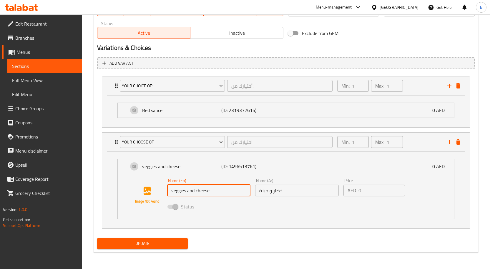
click at [175, 209] on span at bounding box center [172, 206] width 17 height 11
click at [130, 166] on div "veggies and cheese. (ID: 1496513761) 0 AED" at bounding box center [287, 166] width 319 height 15
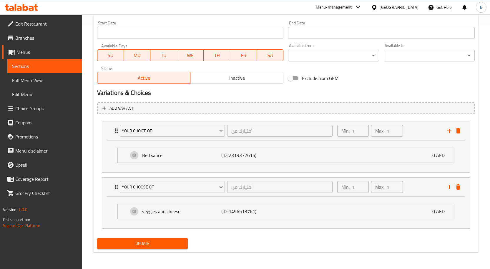
scroll to position [244, 0]
click at [132, 214] on div "veggies and cheese. (ID: 1496513761) 0 AED" at bounding box center [287, 211] width 319 height 15
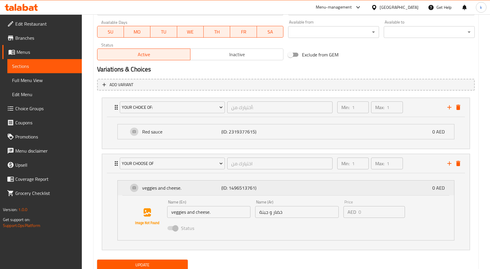
scroll to position [289, 0]
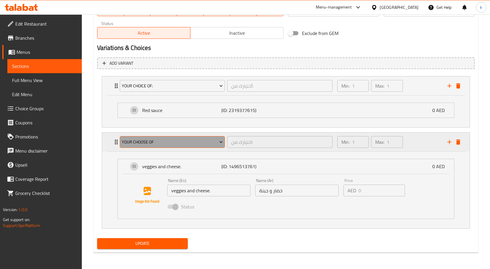
click at [128, 144] on span "your choose of" at bounding box center [172, 142] width 101 height 7
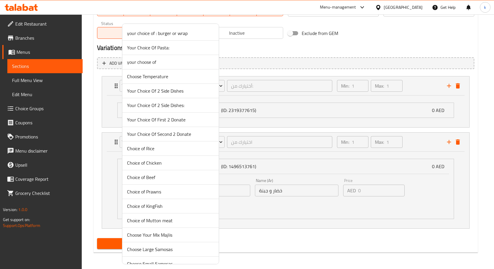
click at [303, 164] on div at bounding box center [247, 134] width 494 height 269
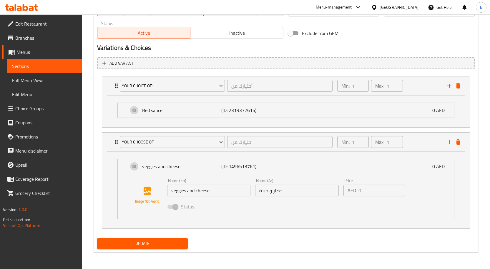
click at [235, 191] on input "veggies and cheese." at bounding box center [209, 191] width 84 height 12
drag, startPoint x: 133, startPoint y: 180, endPoint x: 140, endPoint y: 193, distance: 14.7
click at [134, 180] on img at bounding box center [147, 195] width 38 height 38
click at [140, 194] on img at bounding box center [147, 195] width 38 height 38
click at [137, 190] on img at bounding box center [147, 195] width 38 height 38
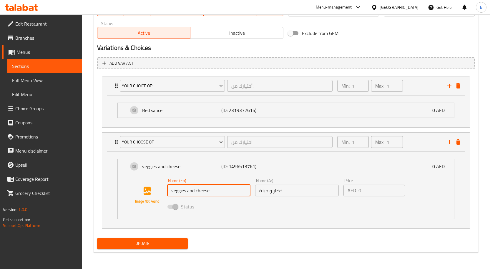
click at [176, 195] on input "veggies and cheese." at bounding box center [209, 191] width 84 height 12
click at [135, 165] on div "veggies and cheese. (ID: 1496513761) 0 AED" at bounding box center [287, 166] width 319 height 15
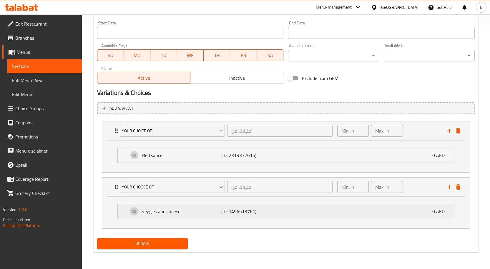
scroll to position [244, 0]
click at [183, 206] on div "veggies and cheese. (ID: 1496513761) 0 AED" at bounding box center [287, 211] width 319 height 15
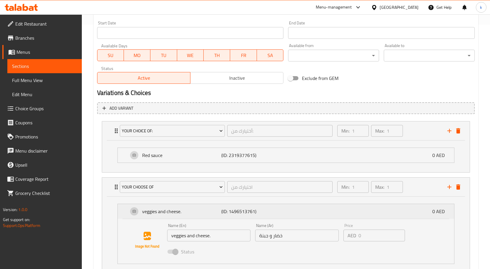
click at [172, 211] on p "veggies and cheese." at bounding box center [181, 211] width 79 height 7
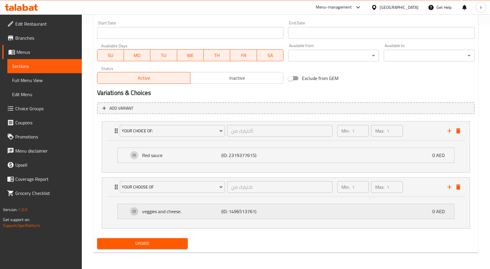
click at [172, 211] on p "veggies and cheese." at bounding box center [181, 211] width 79 height 7
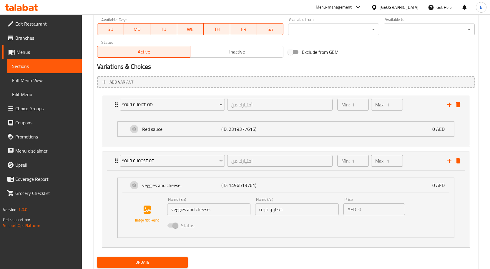
scroll to position [289, 0]
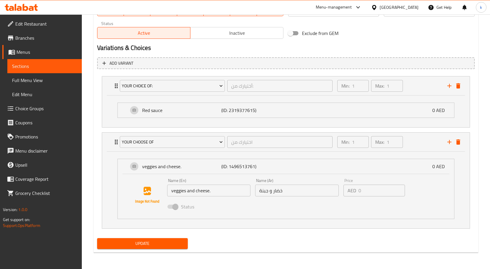
click at [210, 186] on input "veggies and cheese." at bounding box center [209, 191] width 84 height 12
click at [277, 112] on div "Red sauce (ID: 2319377615) 0 AED" at bounding box center [287, 110] width 319 height 15
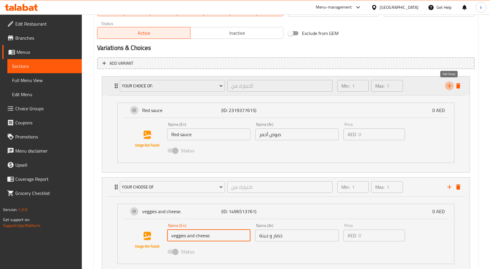
click at [447, 86] on icon "add" at bounding box center [449, 85] width 7 height 7
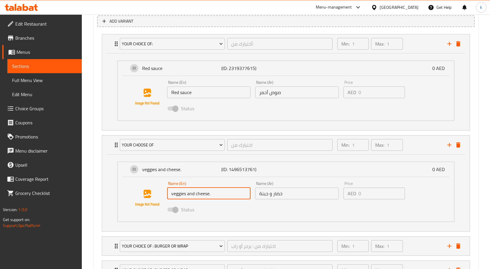
scroll to position [383, 0]
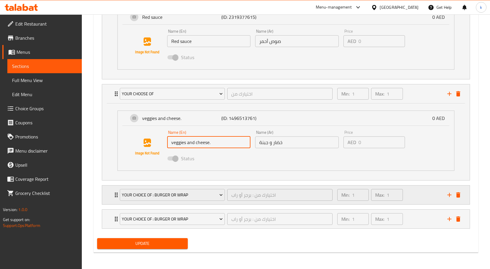
click at [454, 191] on div "Expand" at bounding box center [454, 195] width 18 height 9
click at [457, 197] on icon "delete" at bounding box center [458, 194] width 4 height 5
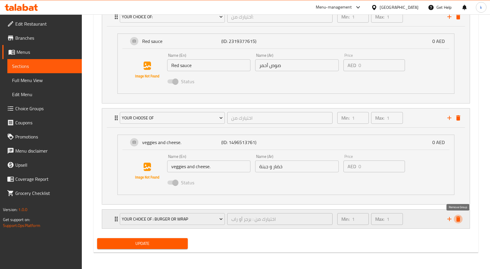
click at [458, 223] on button "delete" at bounding box center [458, 219] width 9 height 9
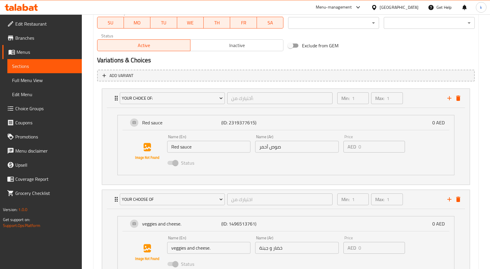
scroll to position [276, 0]
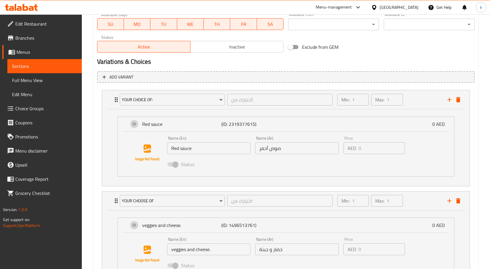
click at [348, 151] on p "AED" at bounding box center [351, 148] width 9 height 7
click at [290, 151] on input "صوص أحمر" at bounding box center [297, 148] width 84 height 12
click at [245, 153] on input "Red sauce" at bounding box center [209, 148] width 84 height 12
click at [239, 152] on input "Red sauce" at bounding box center [209, 148] width 84 height 12
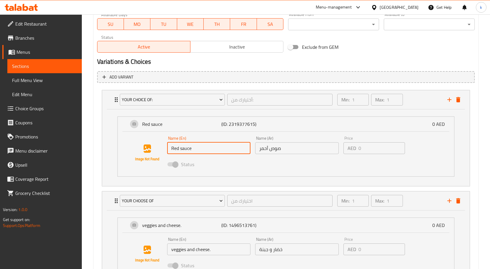
click at [239, 152] on input "Red sauce" at bounding box center [209, 148] width 84 height 12
click at [233, 148] on input "Red sauce" at bounding box center [209, 148] width 84 height 12
click at [208, 144] on input "Red sauce" at bounding box center [209, 148] width 84 height 12
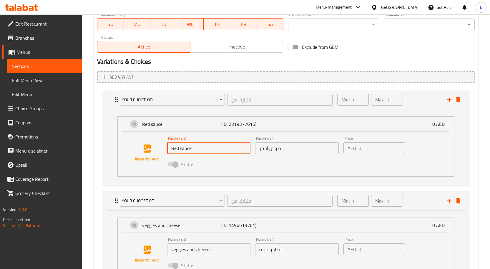
click at [166, 160] on span at bounding box center [172, 164] width 17 height 11
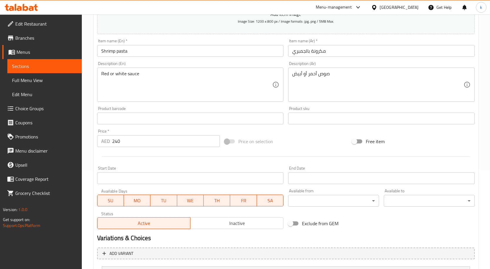
scroll to position [0, 0]
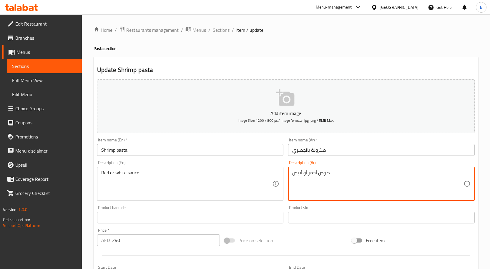
click at [317, 183] on textarea "صوص أحمر أو أبيض" at bounding box center [377, 184] width 171 height 28
click at [342, 179] on textarea "صوص أحمر أو أبيض" at bounding box center [377, 184] width 171 height 28
type textarea "صوص أحمر أو أبيض"
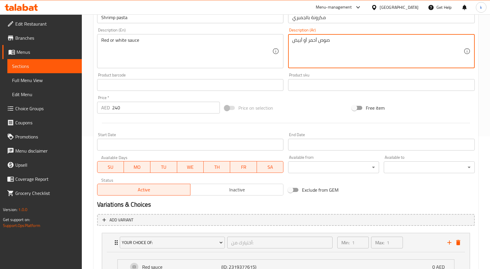
scroll to position [147, 0]
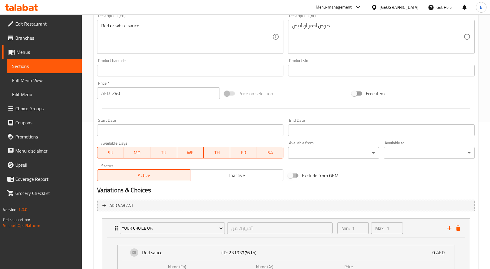
click at [297, 176] on input "Exclude from GEM" at bounding box center [291, 175] width 34 height 11
click at [297, 176] on input "Exclude from GEM" at bounding box center [296, 175] width 34 height 11
checkbox input "false"
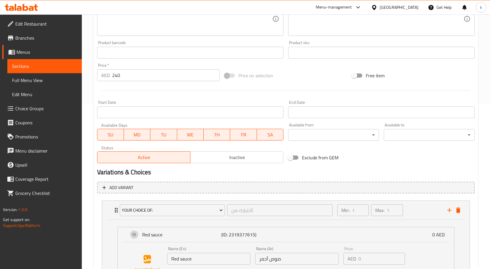
scroll to position [206, 0]
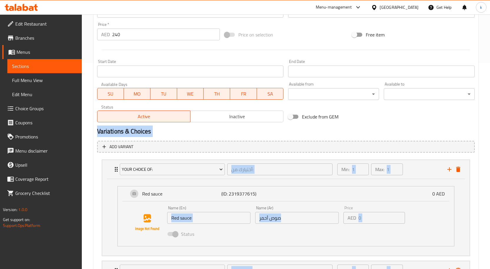
drag, startPoint x: 98, startPoint y: 129, endPoint x: 152, endPoint y: 139, distance: 54.4
click at [152, 139] on div "Add item image Image Size: 1200 x 800 px / Image formats: jpg, png / 5MB Max. I…" at bounding box center [286, 125] width 382 height 509
click at [183, 132] on h2 "Variations & Choices" at bounding box center [285, 131] width 377 height 9
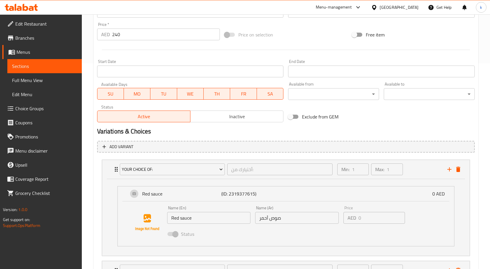
click at [223, 120] on span "Inactive" at bounding box center [237, 116] width 88 height 9
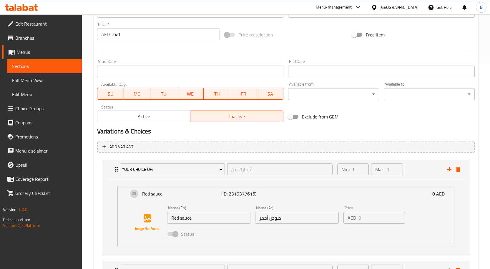
click at [157, 112] on button "Active" at bounding box center [143, 117] width 93 height 12
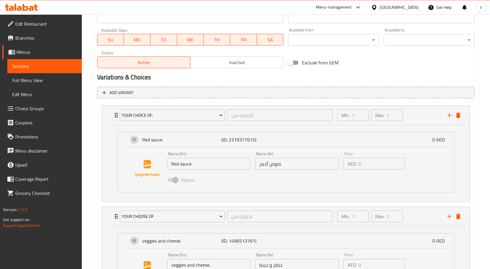
scroll to position [265, 0]
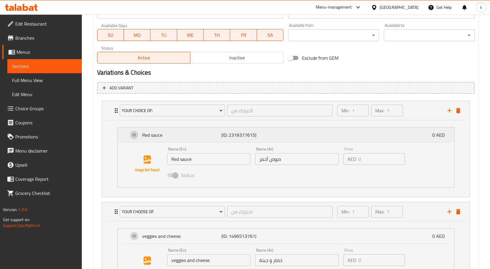
click at [433, 141] on div "Red sauce (ID: 2319377615) 0 AED" at bounding box center [287, 135] width 319 height 15
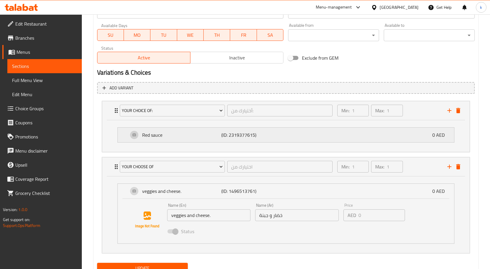
click at [437, 134] on p "0 AED" at bounding box center [440, 134] width 17 height 7
click at [423, 138] on div "Red sauce (ID: 2319377615) 0 AED" at bounding box center [287, 135] width 319 height 15
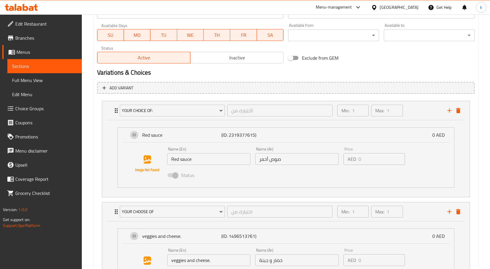
click at [214, 165] on div "Name (En) Red sauce Name (En)" at bounding box center [209, 156] width 88 height 23
click at [214, 159] on input "Red sauce" at bounding box center [209, 159] width 84 height 12
click at [214, 158] on input "Red sauce" at bounding box center [209, 159] width 84 height 12
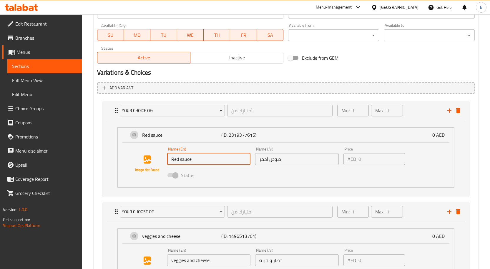
click at [224, 161] on input "Red sauce" at bounding box center [209, 159] width 84 height 12
click at [246, 134] on p "(ID: 2319377615)" at bounding box center [247, 134] width 53 height 7
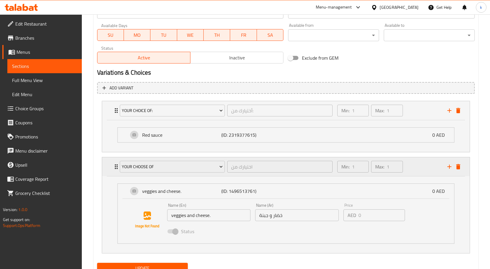
click at [259, 174] on div "اختيارك من ​" at bounding box center [280, 167] width 108 height 14
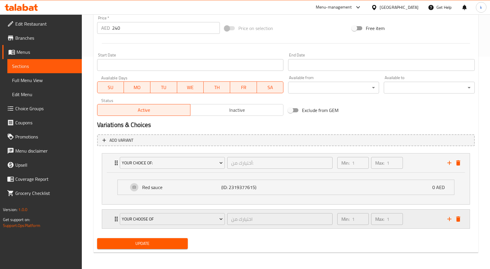
scroll to position [212, 0]
click at [458, 221] on icon "delete" at bounding box center [458, 218] width 4 height 5
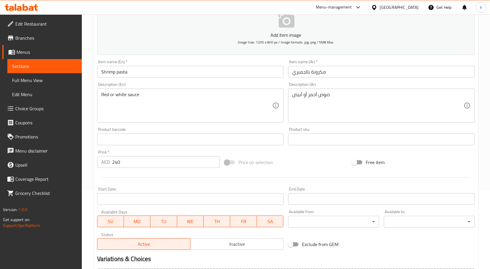
scroll to position [156, 0]
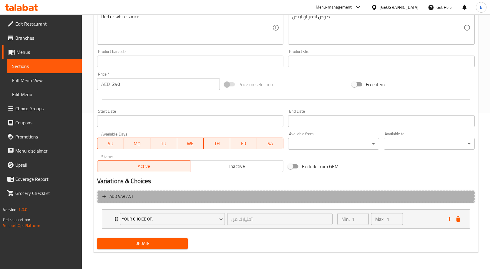
click at [261, 198] on span "Add variant" at bounding box center [285, 196] width 367 height 7
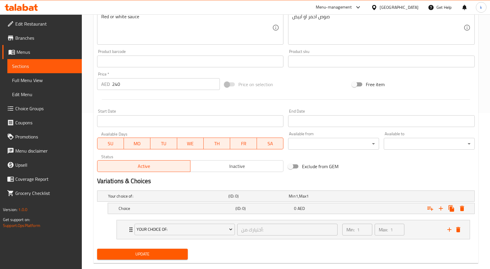
click at [198, 187] on div "Variations & Choices" at bounding box center [286, 181] width 382 height 14
click at [195, 198] on h5 "Your choice of:" at bounding box center [167, 196] width 118 height 6
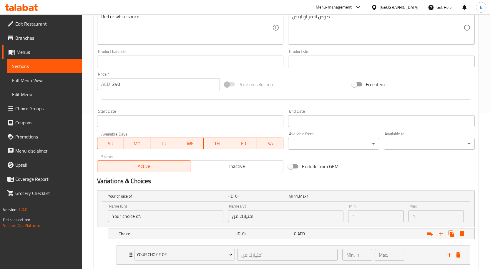
click at [221, 174] on div "Status Active Inactive" at bounding box center [190, 163] width 191 height 22
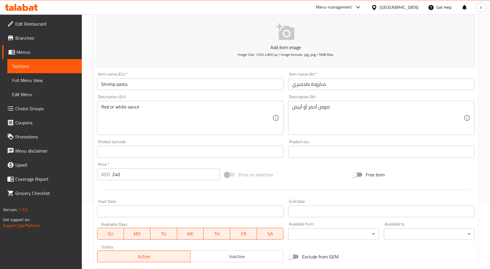
scroll to position [0, 0]
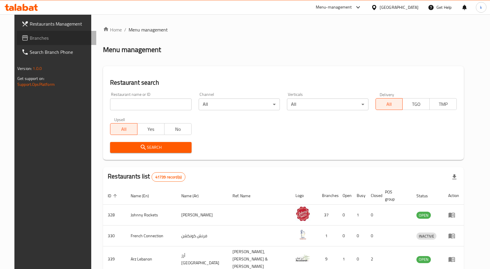
click at [30, 36] on span "Branches" at bounding box center [61, 37] width 62 height 7
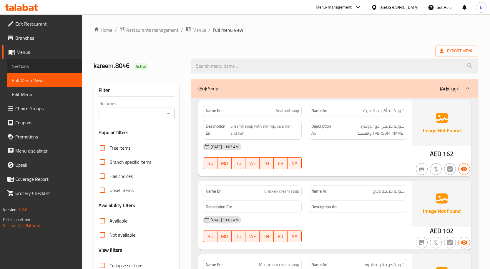
click at [36, 69] on span "Sections" at bounding box center [44, 66] width 65 height 7
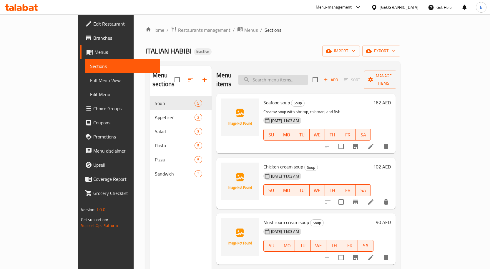
click at [293, 75] on input "search" at bounding box center [272, 80] width 69 height 10
paste input "Shrimp pasta"
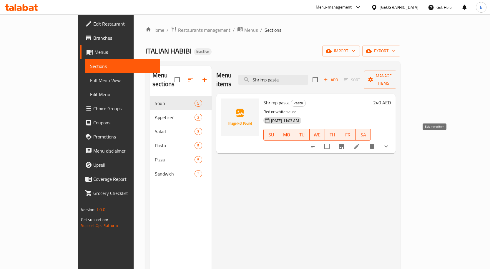
type input "Shrimp pasta"
click at [359, 144] on icon at bounding box center [356, 146] width 5 height 5
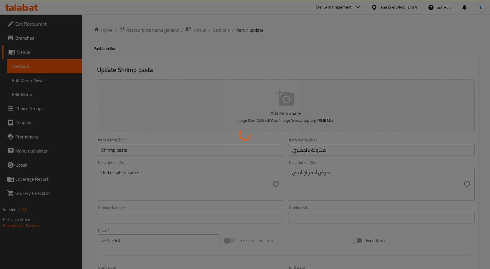
type input "أختيارك من:"
type input "1"
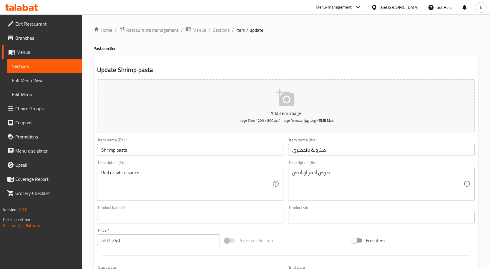
scroll to position [156, 0]
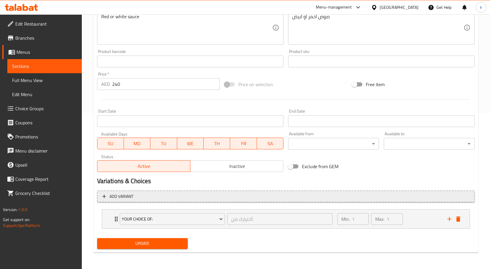
click at [154, 200] on button "Add variant" at bounding box center [285, 197] width 377 height 12
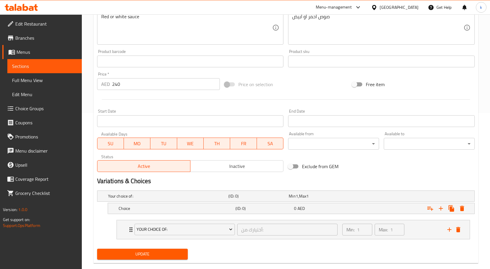
click at [154, 200] on div "Your choice of: (ID: 0) Min 1 , Max 1" at bounding box center [288, 196] width 362 height 13
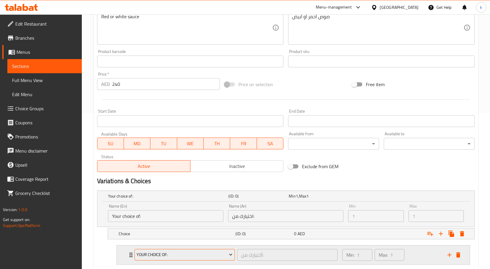
click at [175, 252] on span "your choice of:" at bounding box center [184, 254] width 96 height 7
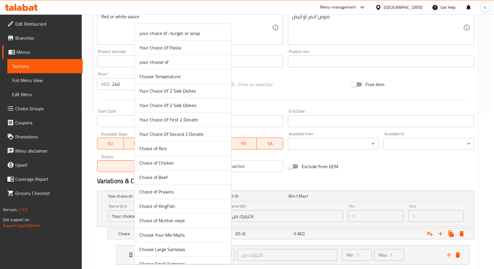
click at [321, 193] on div at bounding box center [247, 134] width 494 height 269
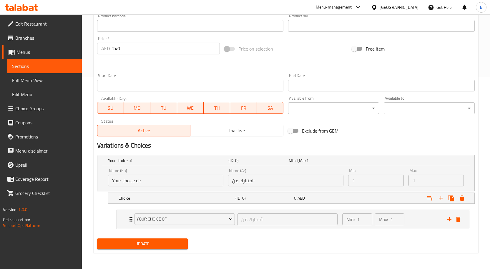
scroll to position [192, 0]
click at [41, 64] on span "Sections" at bounding box center [44, 66] width 65 height 7
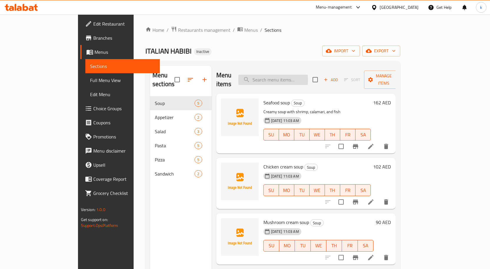
click at [287, 77] on input "search" at bounding box center [272, 80] width 69 height 10
paste input "Shrimp pasta"
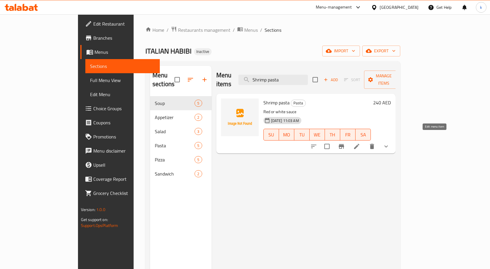
type input "Shrimp pasta"
click at [360, 143] on icon at bounding box center [356, 146] width 7 height 7
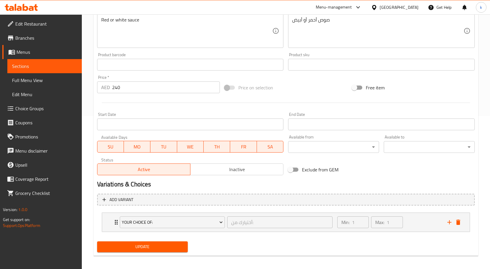
scroll to position [156, 0]
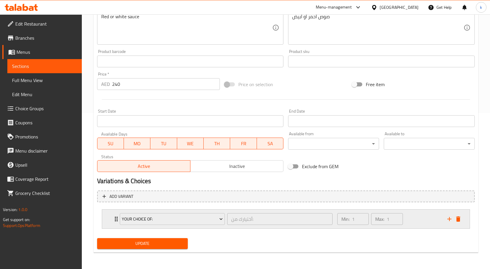
click at [115, 217] on icon "Expand" at bounding box center [116, 219] width 3 height 5
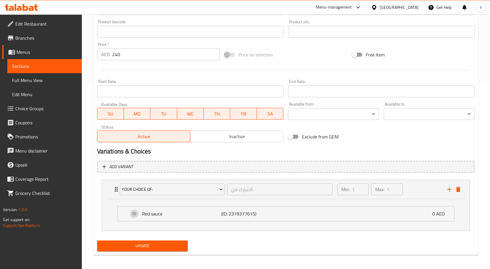
scroll to position [188, 0]
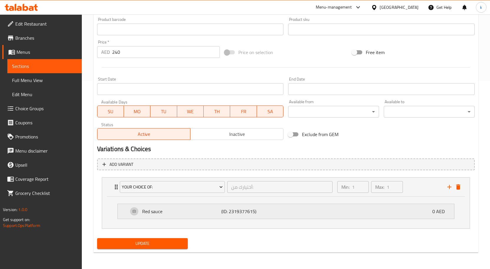
click at [174, 212] on p "Red sauce" at bounding box center [181, 211] width 79 height 7
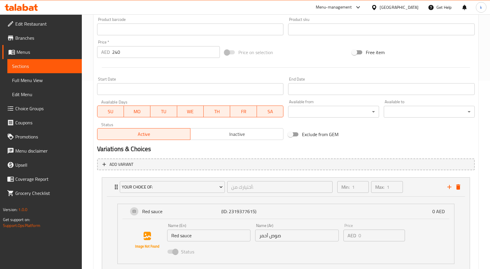
scroll to position [233, 0]
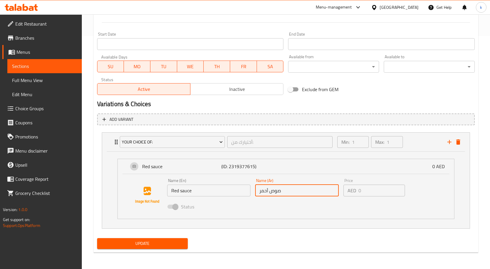
click at [278, 191] on input "صوص أحمر" at bounding box center [297, 191] width 84 height 12
click at [447, 139] on icon "add" at bounding box center [449, 142] width 7 height 7
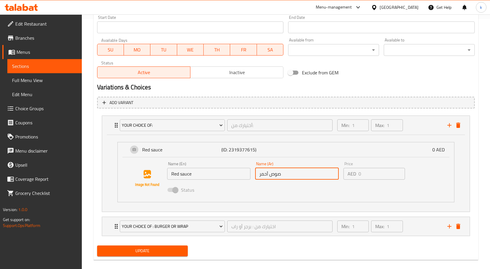
scroll to position [257, 0]
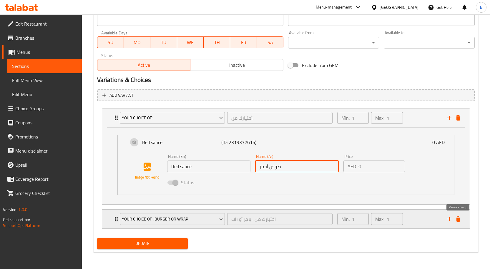
click at [457, 218] on icon "delete" at bounding box center [457, 219] width 7 height 7
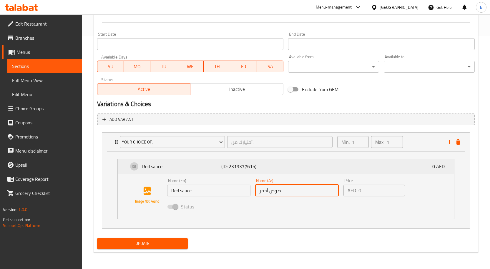
click at [267, 171] on div "Red sauce (ID: 2319377615) 0 AED" at bounding box center [287, 166] width 319 height 15
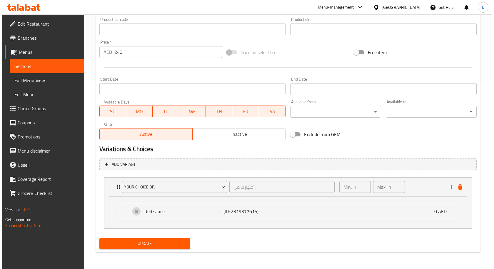
scroll to position [188, 0]
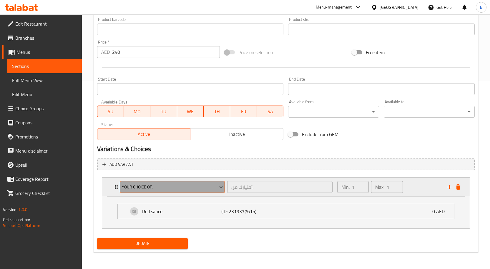
click at [165, 188] on span "your choice of:" at bounding box center [172, 187] width 101 height 7
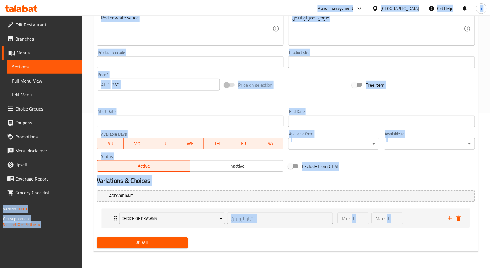
scroll to position [156, 0]
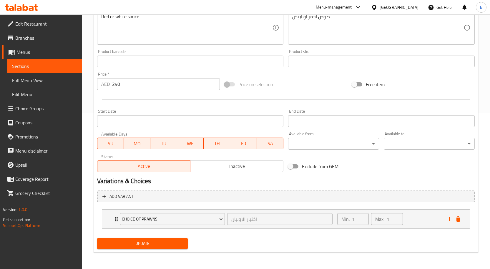
click at [165, 188] on div "Add variant Choice of Prawns اختيار الروبيان ​ Min: 1 ​ Max: 1 ​ Prawns Curry (…" at bounding box center [286, 212] width 382 height 48
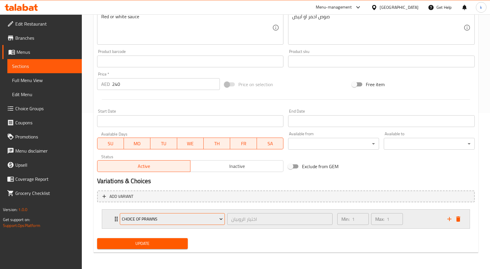
click at [122, 219] on span "Choice of Prawns" at bounding box center [172, 219] width 101 height 7
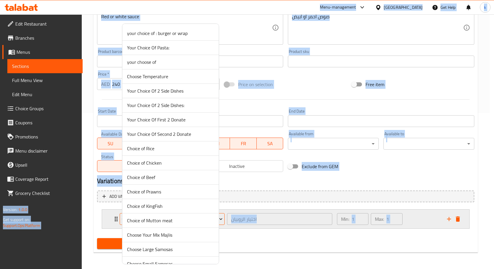
click at [122, 219] on div at bounding box center [247, 134] width 494 height 269
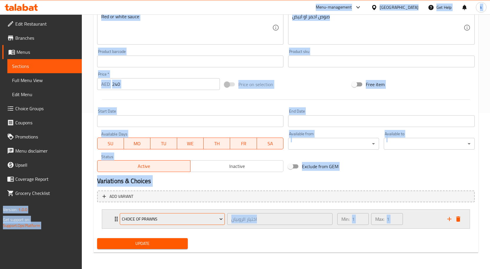
click at [122, 219] on span "Choice of Prawns" at bounding box center [172, 219] width 101 height 7
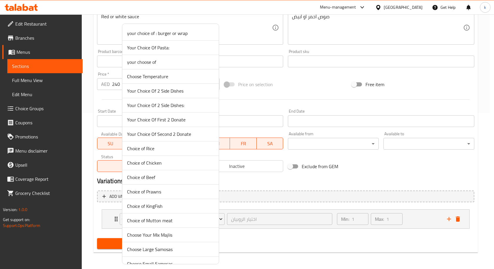
click at [259, 196] on div at bounding box center [247, 134] width 494 height 269
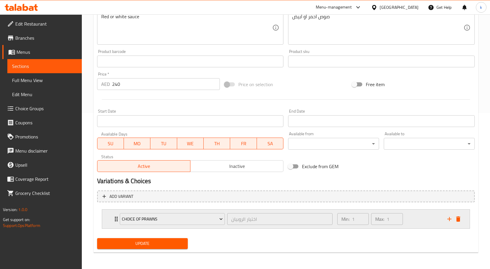
click at [115, 221] on icon "Expand" at bounding box center [116, 219] width 3 height 5
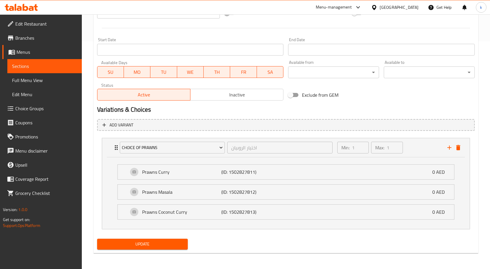
scroll to position [228, 0]
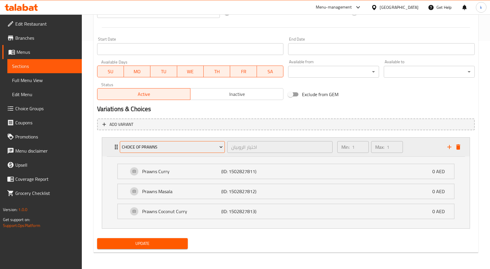
click at [150, 147] on span "Choice of Prawns" at bounding box center [172, 147] width 101 height 7
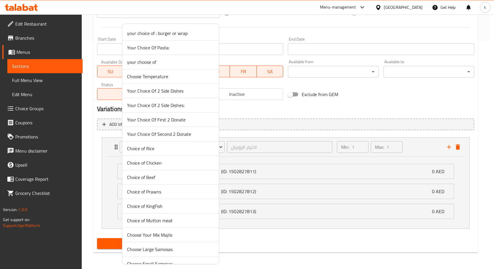
click at [102, 146] on div at bounding box center [247, 134] width 494 height 269
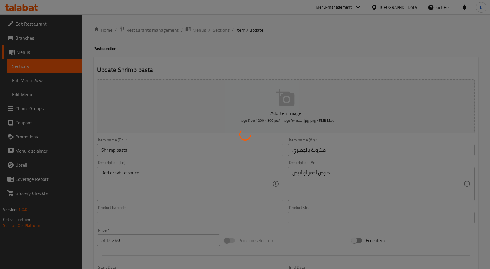
type input "أختيارك من:"
type input "1"
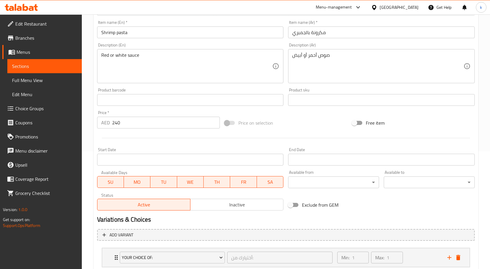
scroll to position [156, 0]
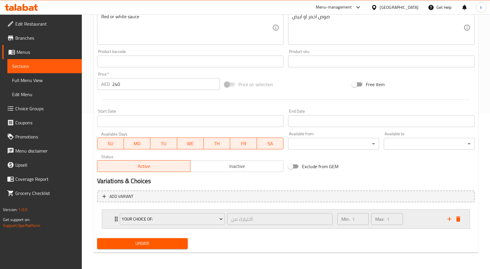
click at [117, 217] on div "your choice of: أختيارك من: ​" at bounding box center [226, 219] width 220 height 19
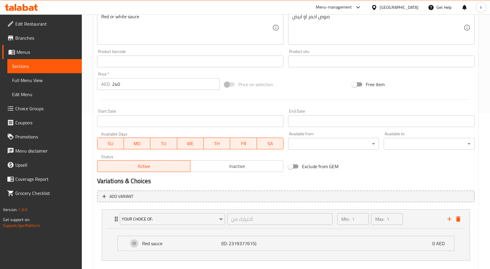
scroll to position [188, 0]
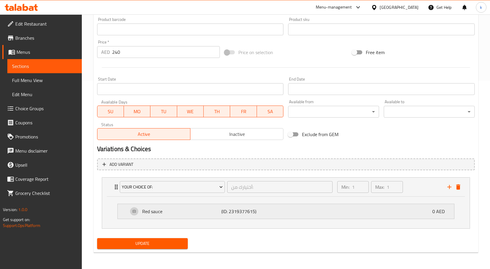
click at [415, 211] on div "Red sauce (ID: 2319377615) 0 AED" at bounding box center [287, 211] width 319 height 15
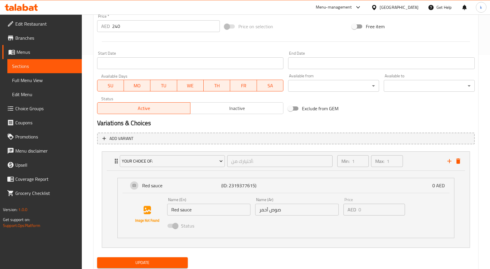
scroll to position [233, 0]
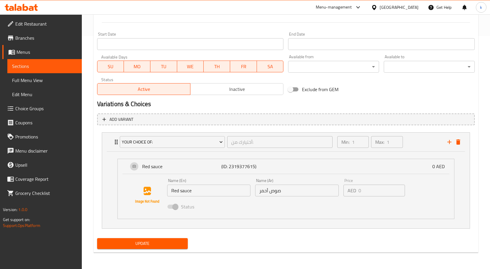
click at [206, 193] on input "Red sauce" at bounding box center [209, 191] width 84 height 12
click at [288, 193] on input "صوص أحمر" at bounding box center [297, 191] width 84 height 12
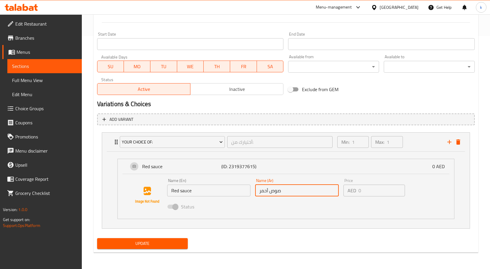
click at [288, 193] on input "صوص أحمر" at bounding box center [297, 191] width 84 height 12
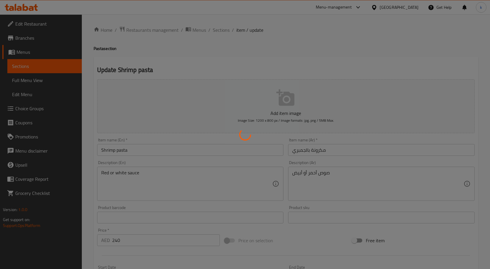
type input "أختيارك من:"
type input "1"
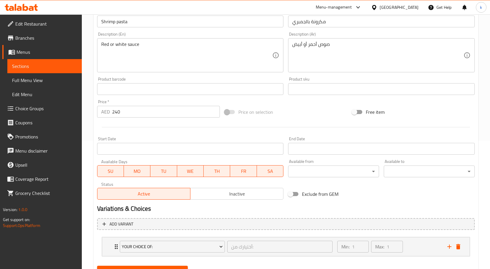
scroll to position [156, 0]
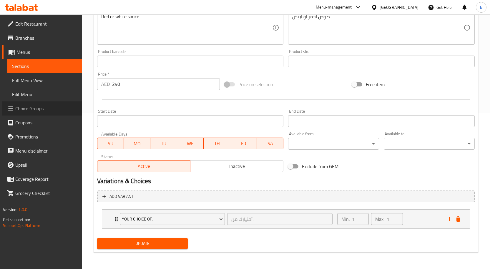
click at [42, 109] on span "Choice Groups" at bounding box center [46, 108] width 62 height 7
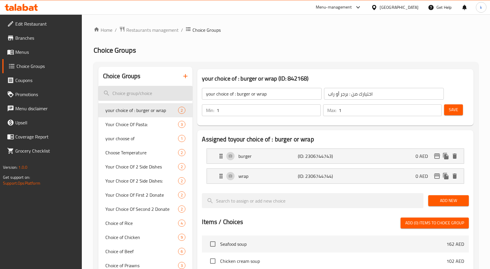
click at [133, 96] on input "search" at bounding box center [145, 93] width 94 height 15
paste input "your choice of:"
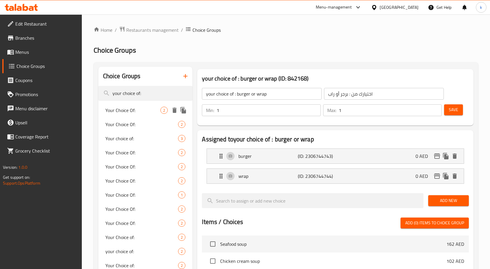
type input "your choice of:"
click at [127, 109] on span "Your Choice Of:" at bounding box center [132, 110] width 55 height 7
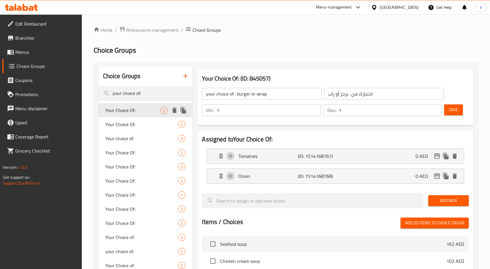
type input "Your Choice Of:"
click at [124, 123] on span "Your Choice Of:" at bounding box center [132, 124] width 55 height 7
type input "إختيارك من:"
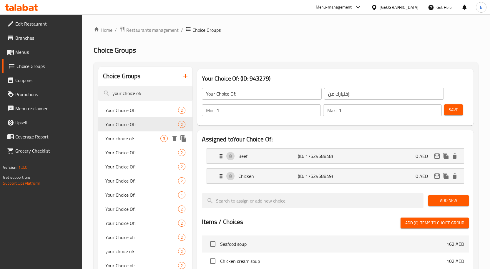
click at [130, 140] on span "Your choice of:" at bounding box center [132, 138] width 55 height 7
type input "Your choice of:"
type input "اختيارك من:"
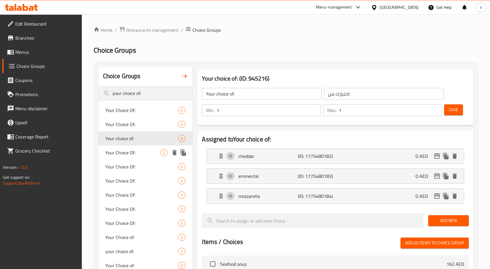
click at [127, 150] on span "Your Choice Of:" at bounding box center [132, 152] width 55 height 7
type input "Your Choice Of:"
type input "إختيارك من:"
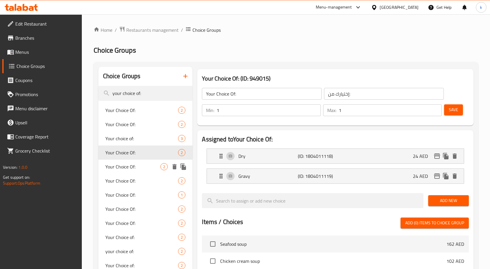
click at [122, 166] on span "Your Choice Of:" at bounding box center [132, 166] width 55 height 7
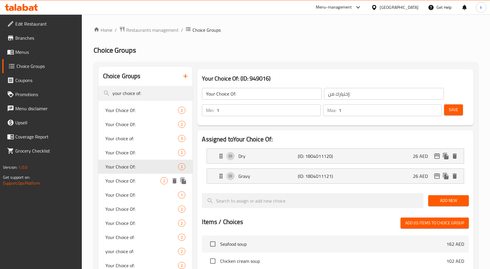
click at [121, 178] on span "Your Choice Of:" at bounding box center [132, 180] width 55 height 7
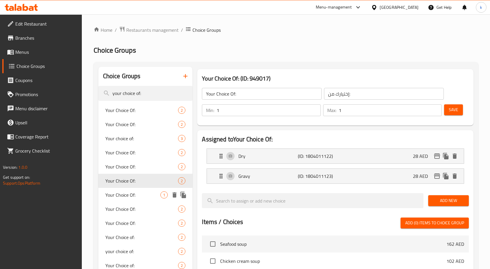
click at [122, 194] on span "Your Choice Of:" at bounding box center [132, 194] width 55 height 7
type input "0"
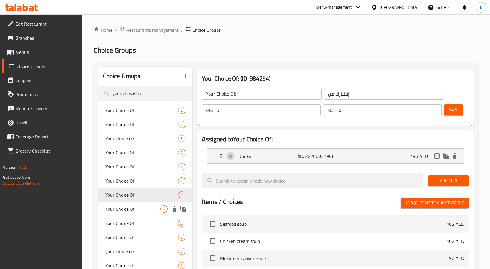
click at [122, 210] on span "Your Choice Of:" at bounding box center [132, 209] width 55 height 7
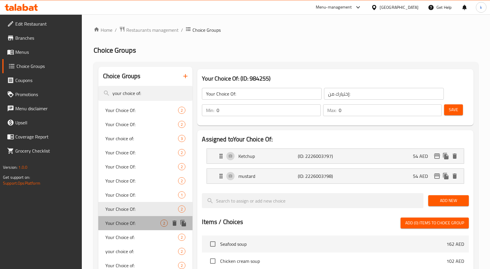
click at [124, 222] on span "Your Choice Of:" at bounding box center [132, 223] width 55 height 7
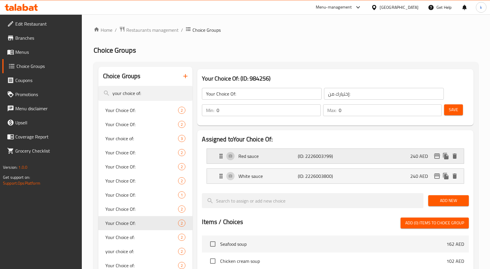
click at [286, 156] on p "Red sauce" at bounding box center [267, 156] width 59 height 7
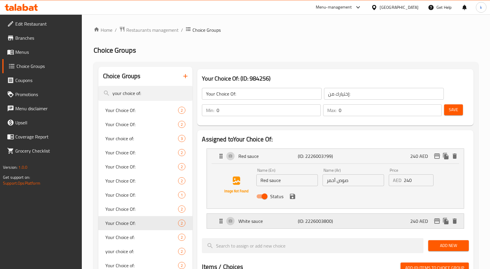
click at [318, 219] on p "(ID: 2226003800)" at bounding box center [318, 221] width 40 height 7
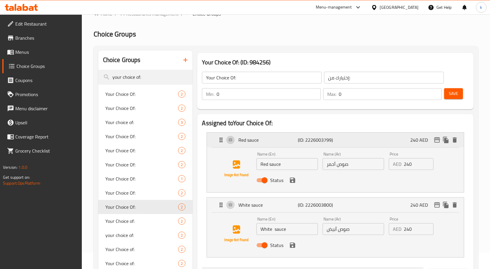
scroll to position [29, 0]
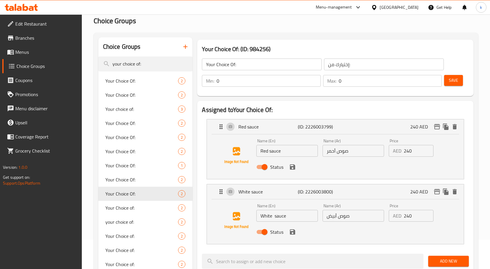
click at [256, 82] on input "0" at bounding box center [268, 81] width 104 height 12
drag, startPoint x: 226, startPoint y: 81, endPoint x: 216, endPoint y: 84, distance: 10.1
click at [216, 84] on div "Min: 0 ​" at bounding box center [261, 81] width 119 height 12
click at [359, 81] on input "0" at bounding box center [390, 81] width 103 height 12
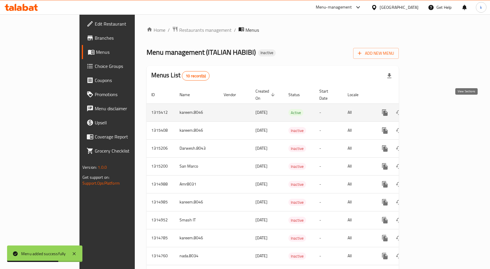
click at [431, 109] on icon "enhanced table" at bounding box center [427, 112] width 7 height 7
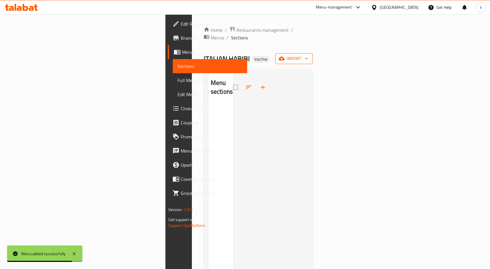
click at [284, 57] on icon "button" at bounding box center [282, 59] width 6 height 4
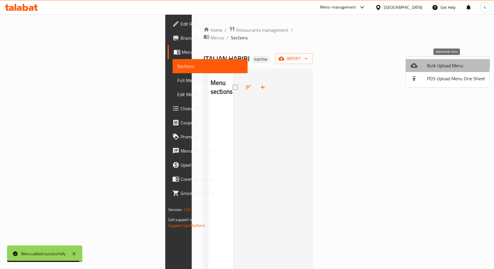
click at [447, 64] on span "Bulk Upload Menu" at bounding box center [456, 65] width 58 height 7
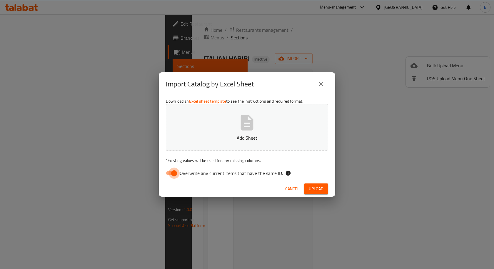
click at [172, 172] on input "Overwrite any current items that have the same ID." at bounding box center [174, 173] width 34 height 11
checkbox input "false"
click at [231, 122] on button "Add Sheet" at bounding box center [247, 127] width 162 height 46
click at [317, 190] on span "Upload" at bounding box center [316, 188] width 15 height 7
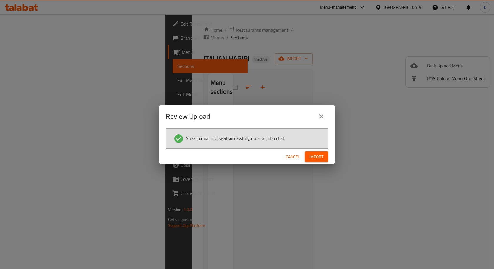
click at [318, 156] on span "Import" at bounding box center [316, 156] width 14 height 7
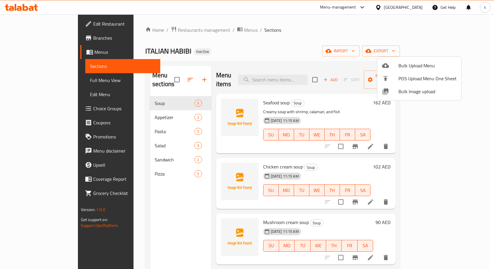
click at [45, 78] on div at bounding box center [247, 134] width 494 height 269
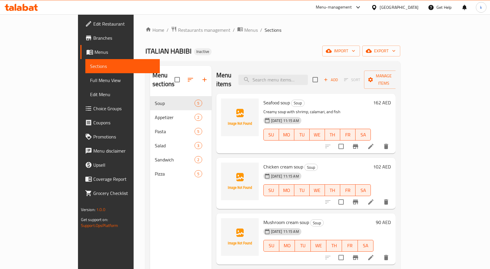
click at [90, 83] on span "Full Menu View" at bounding box center [122, 80] width 65 height 7
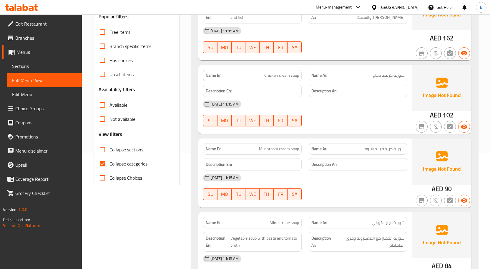
scroll to position [118, 0]
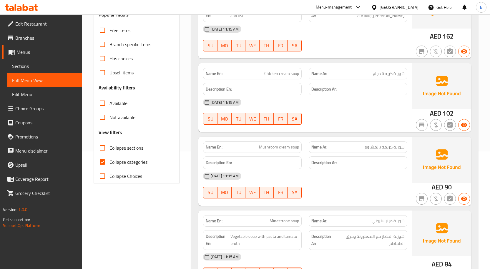
click at [111, 162] on span "Collapse categories" at bounding box center [128, 162] width 38 height 7
click at [109, 162] on input "Collapse categories" at bounding box center [102, 162] width 14 height 14
checkbox input "false"
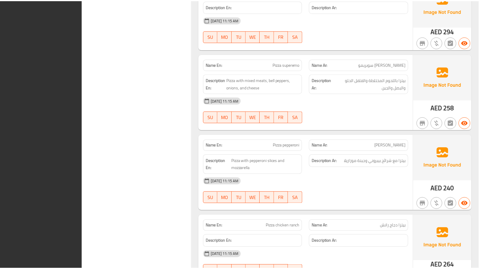
scroll to position [1929, 0]
